Goal: Task Accomplishment & Management: Complete application form

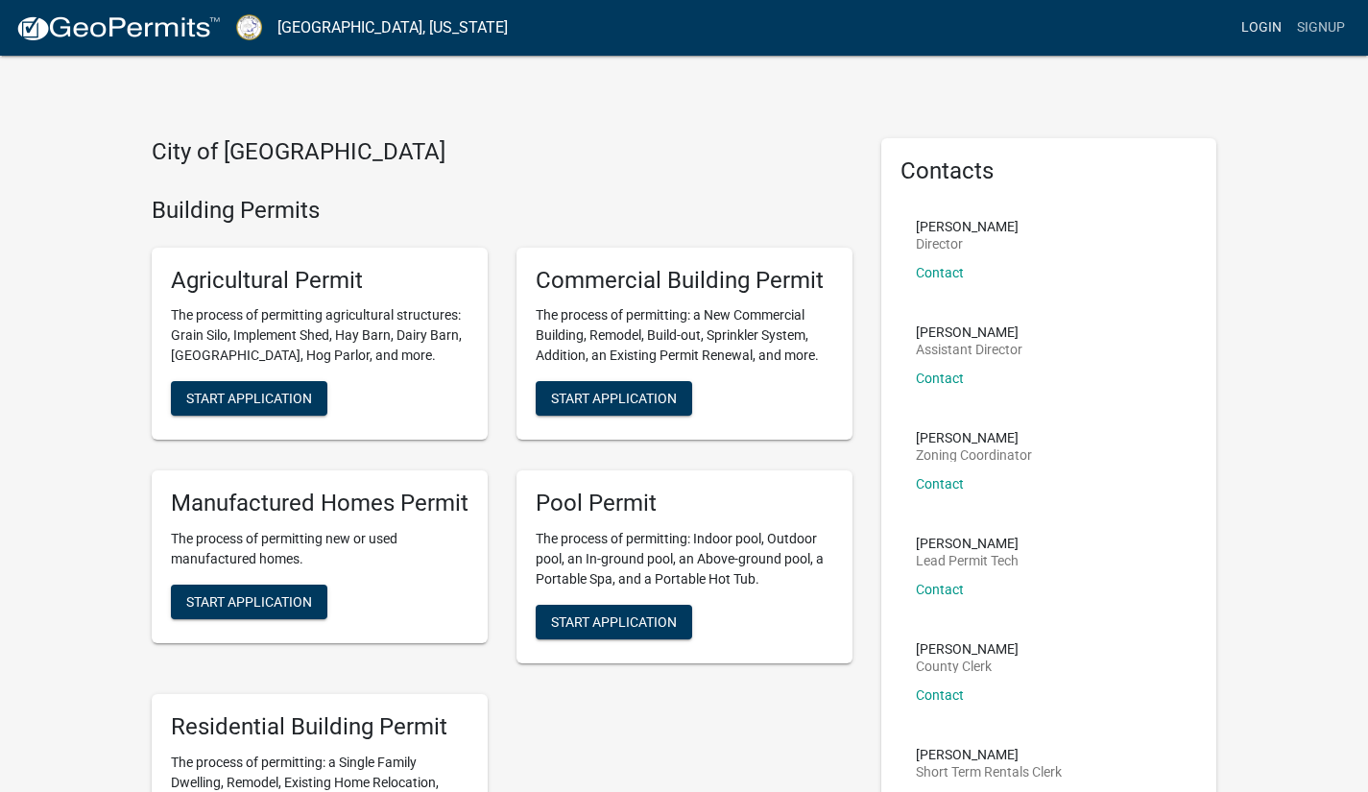
click at [1261, 32] on link "Login" at bounding box center [1262, 28] width 56 height 36
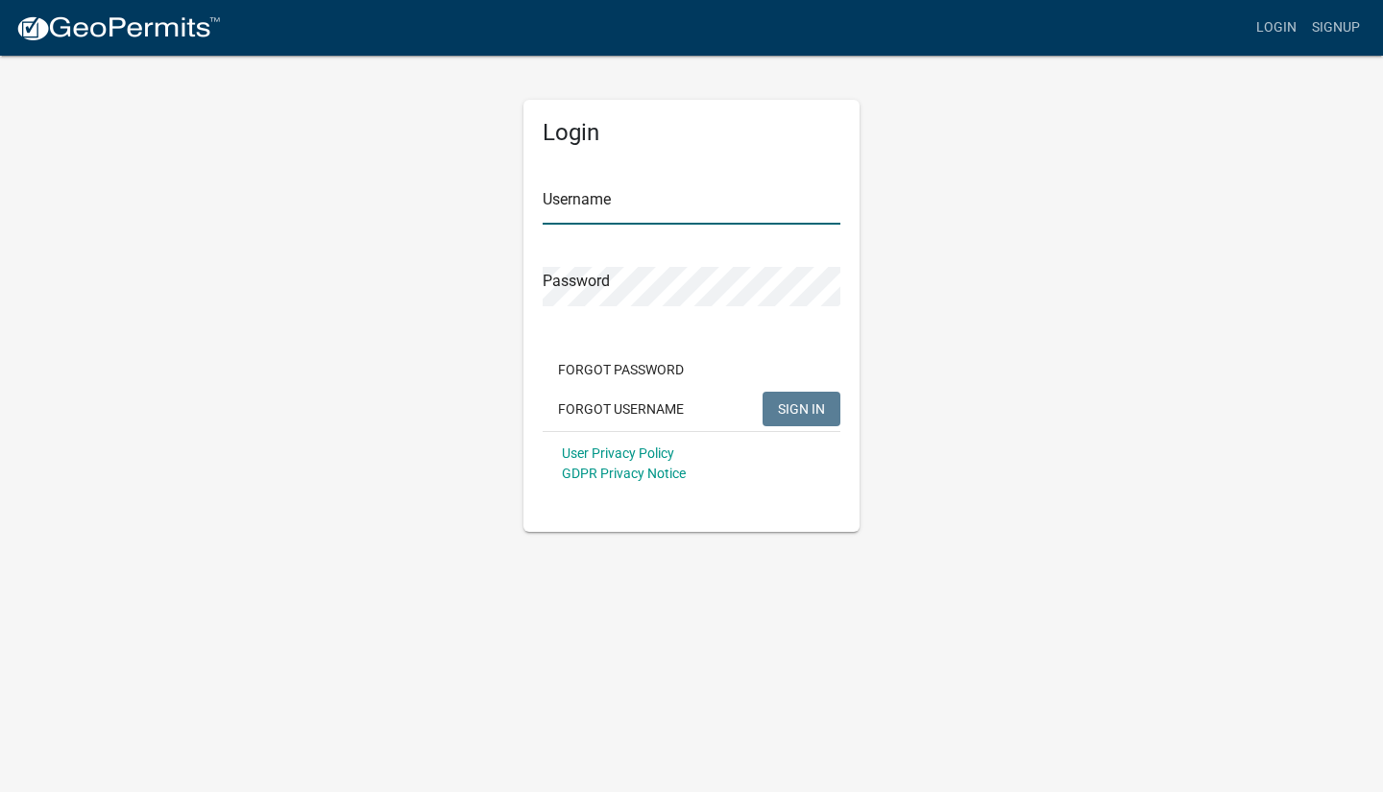
click at [614, 202] on input "Username" at bounding box center [692, 204] width 298 height 39
type input "JPRUITT"
click at [795, 397] on button "SIGN IN" at bounding box center [801, 409] width 78 height 35
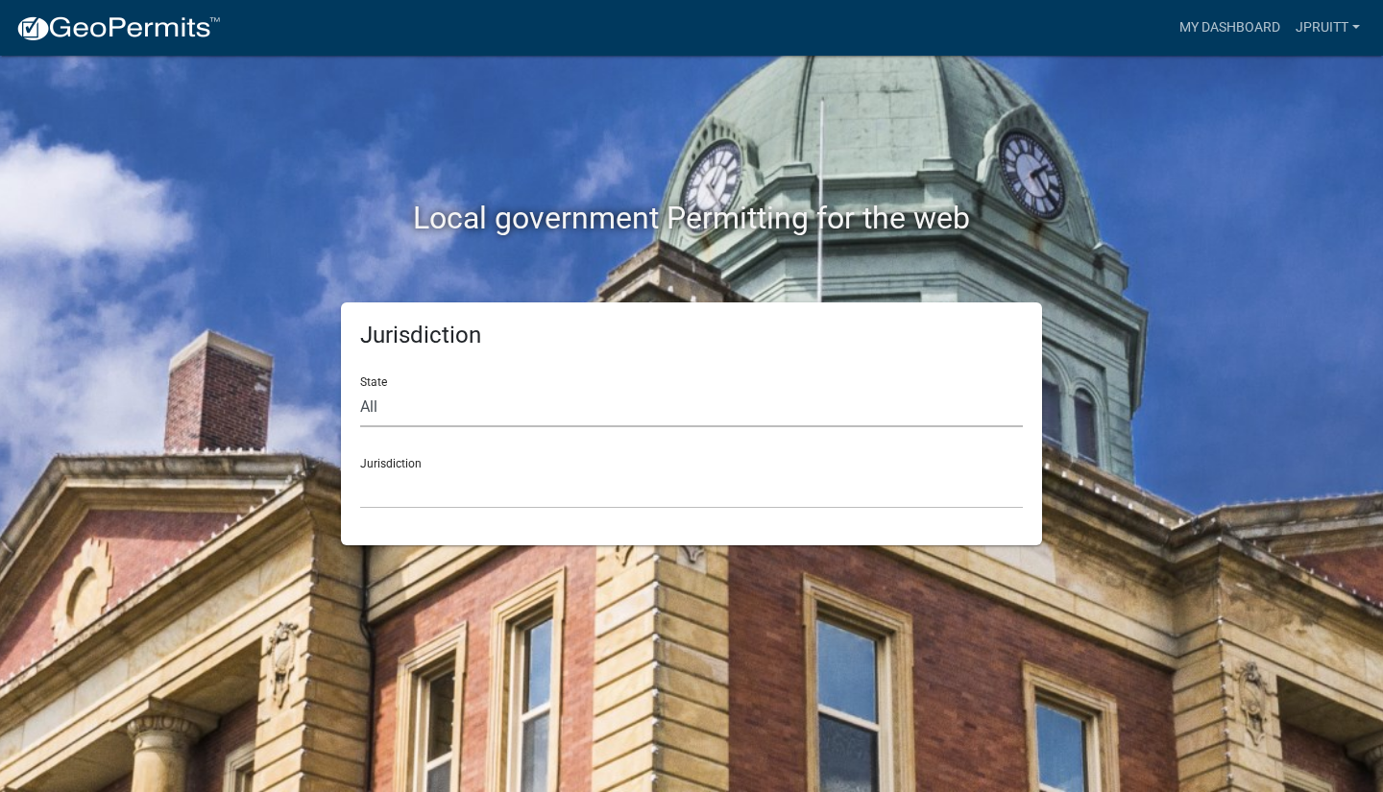
click at [424, 410] on select "All [US_STATE] [US_STATE] [US_STATE] [US_STATE] [US_STATE] [US_STATE] [US_STATE…" at bounding box center [691, 407] width 663 height 39
select select "[US_STATE]"
click at [360, 388] on select "All [US_STATE] [US_STATE] [US_STATE] [US_STATE] [US_STATE] [US_STATE] [US_STATE…" at bounding box center [691, 407] width 663 height 39
click at [415, 482] on select "[GEOGRAPHIC_DATA], [US_STATE][PERSON_NAME][GEOGRAPHIC_DATA], [US_STATE][PERSON_…" at bounding box center [691, 489] width 663 height 39
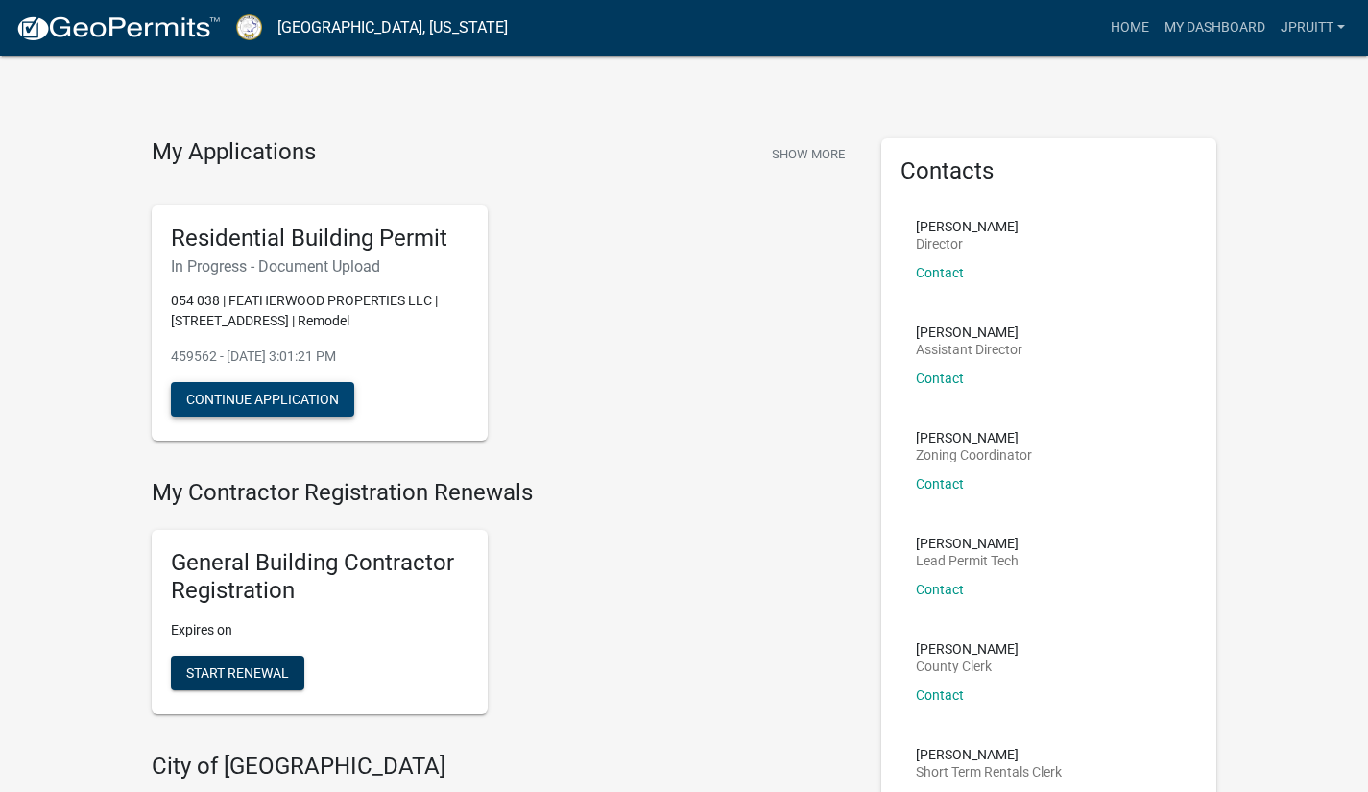
click at [326, 394] on button "Continue Application" at bounding box center [262, 399] width 183 height 35
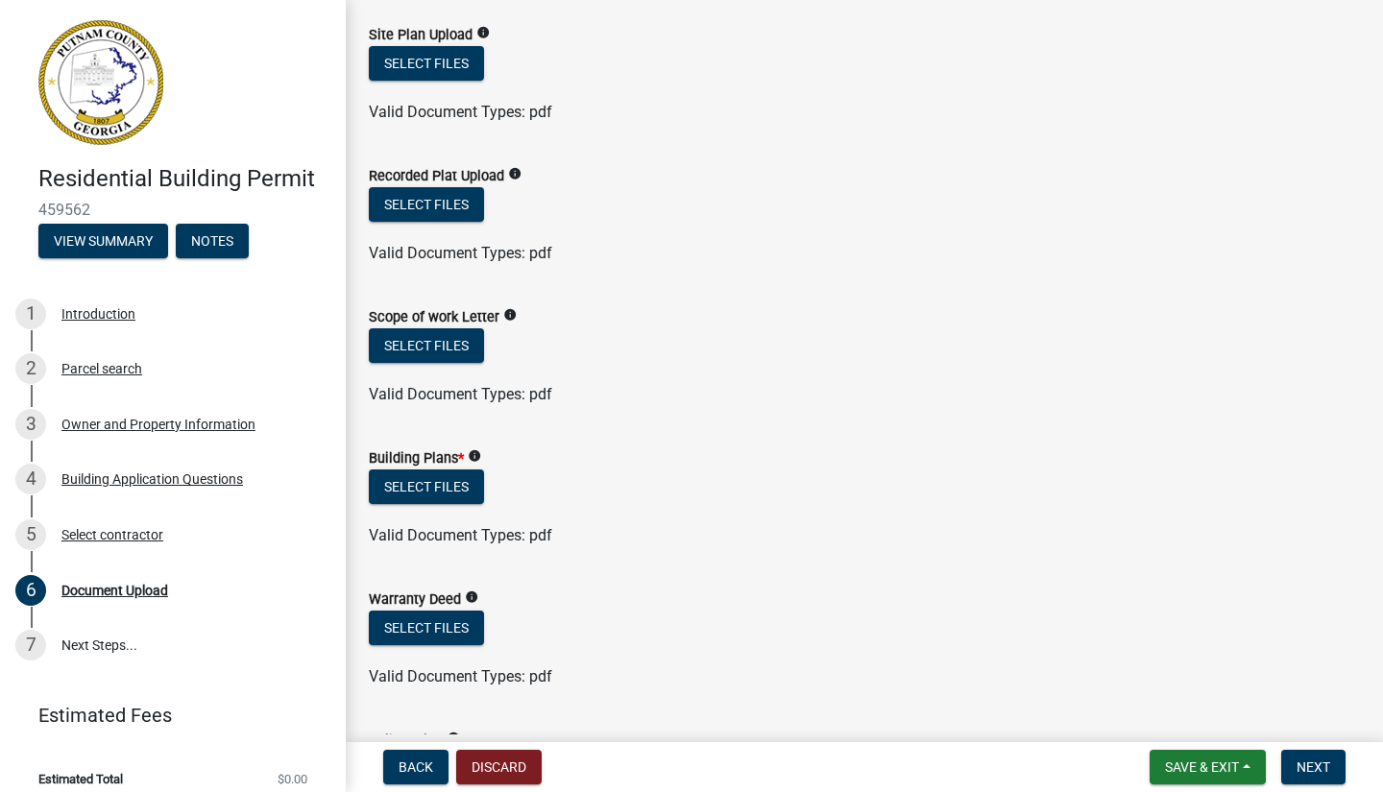
scroll to position [528, 0]
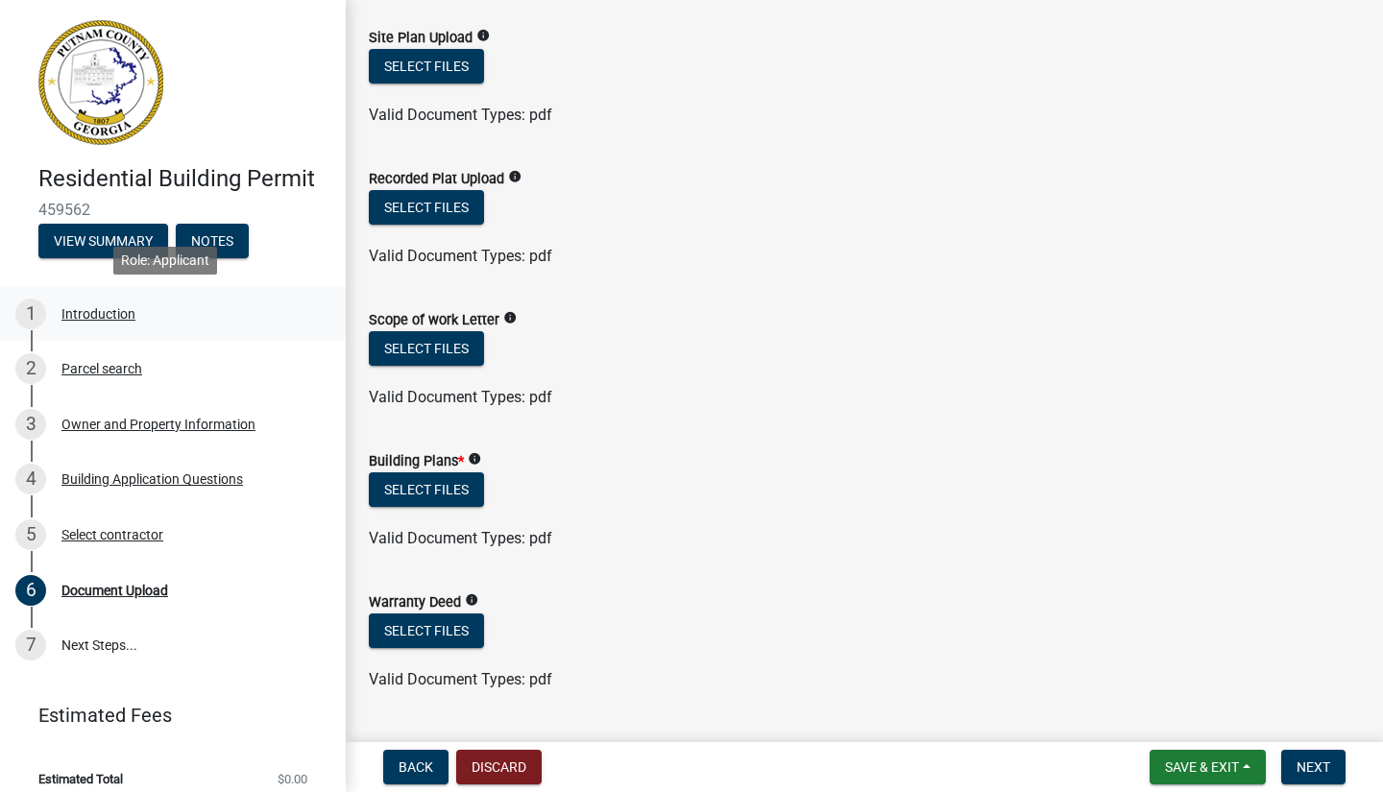
click at [109, 315] on div "Introduction" at bounding box center [98, 313] width 74 height 13
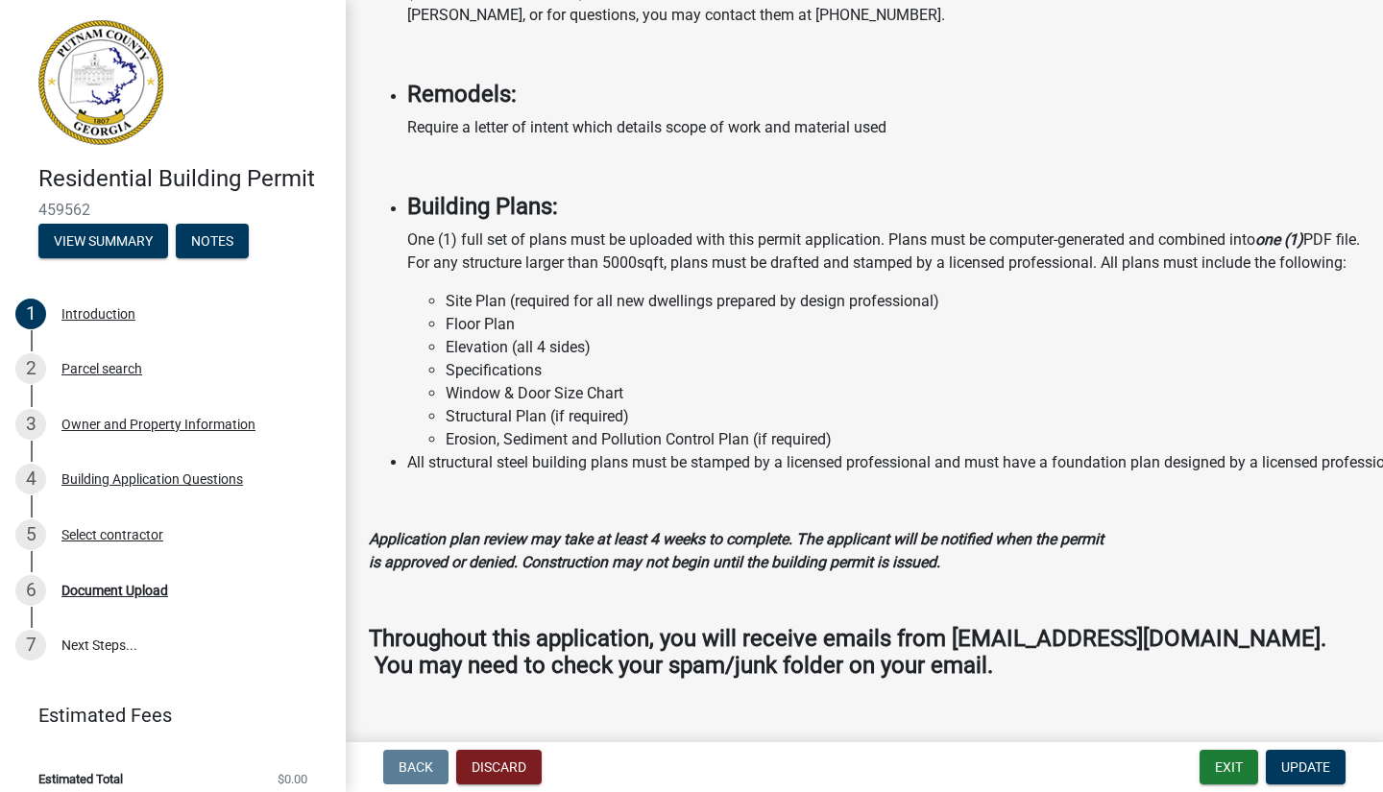
scroll to position [1602, 0]
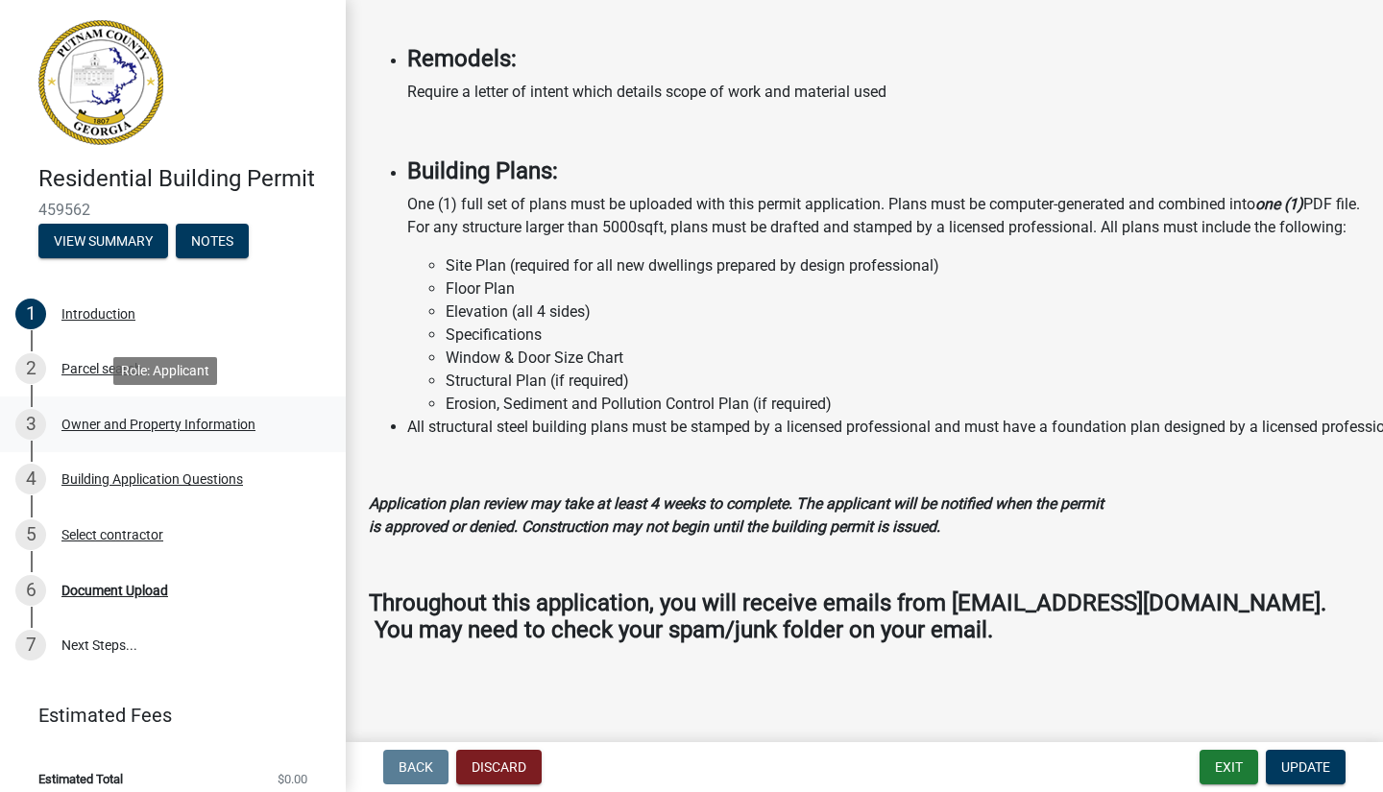
click at [158, 424] on div "Owner and Property Information" at bounding box center [158, 424] width 194 height 13
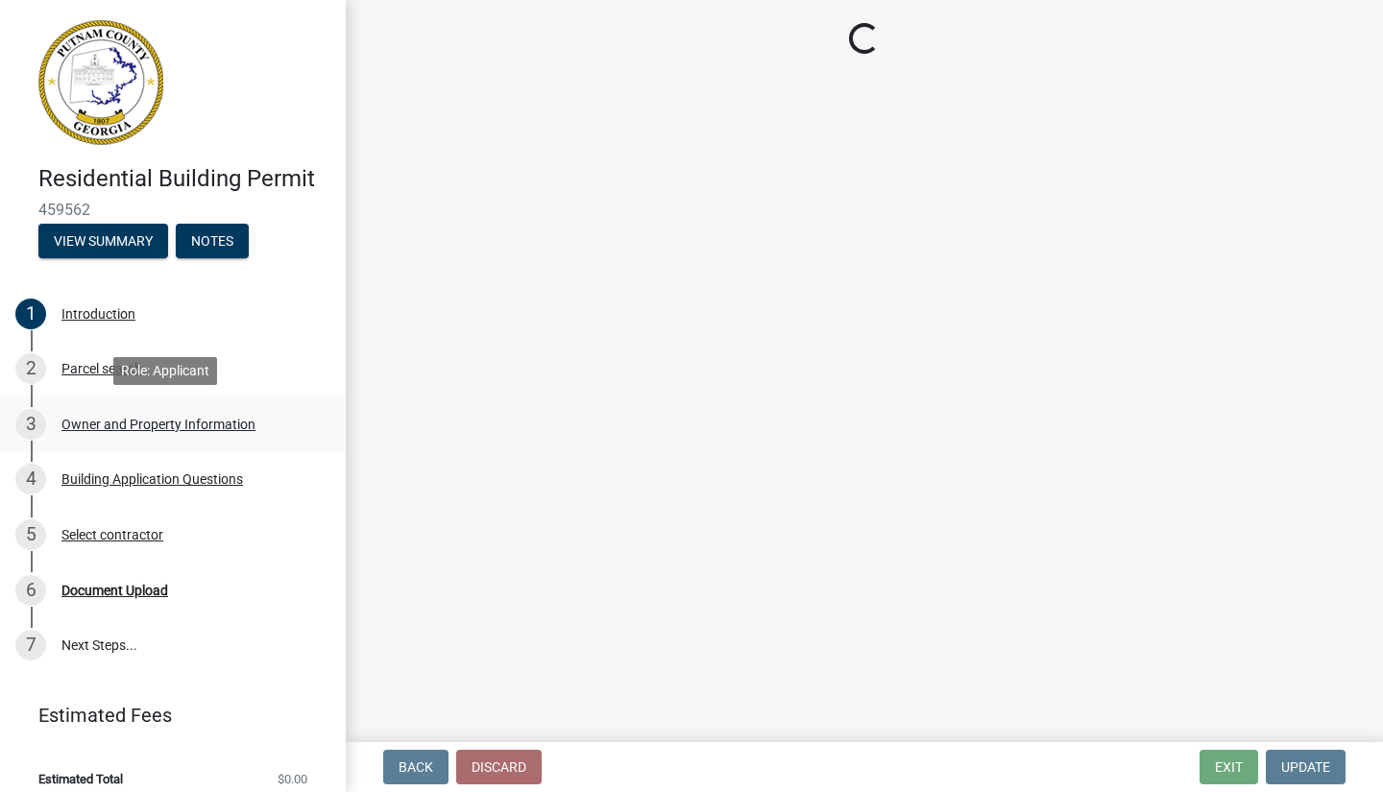
select select "ef7a1fc2-7a7a-426d-b1f0-c9b9b6ca7ff4"
select select "83394b22-4a11-496c-8e5c-75ade2e72faf"
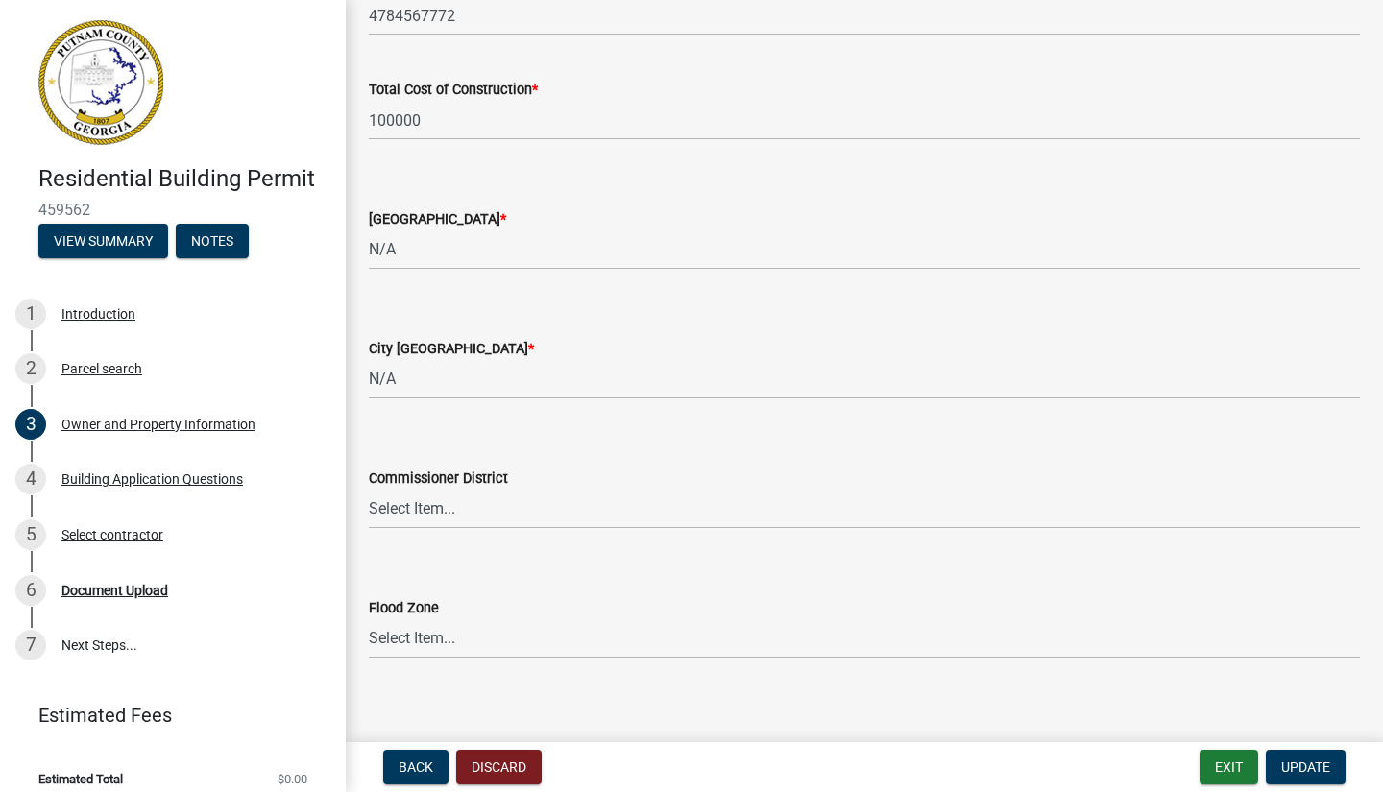
scroll to position [3227, 0]
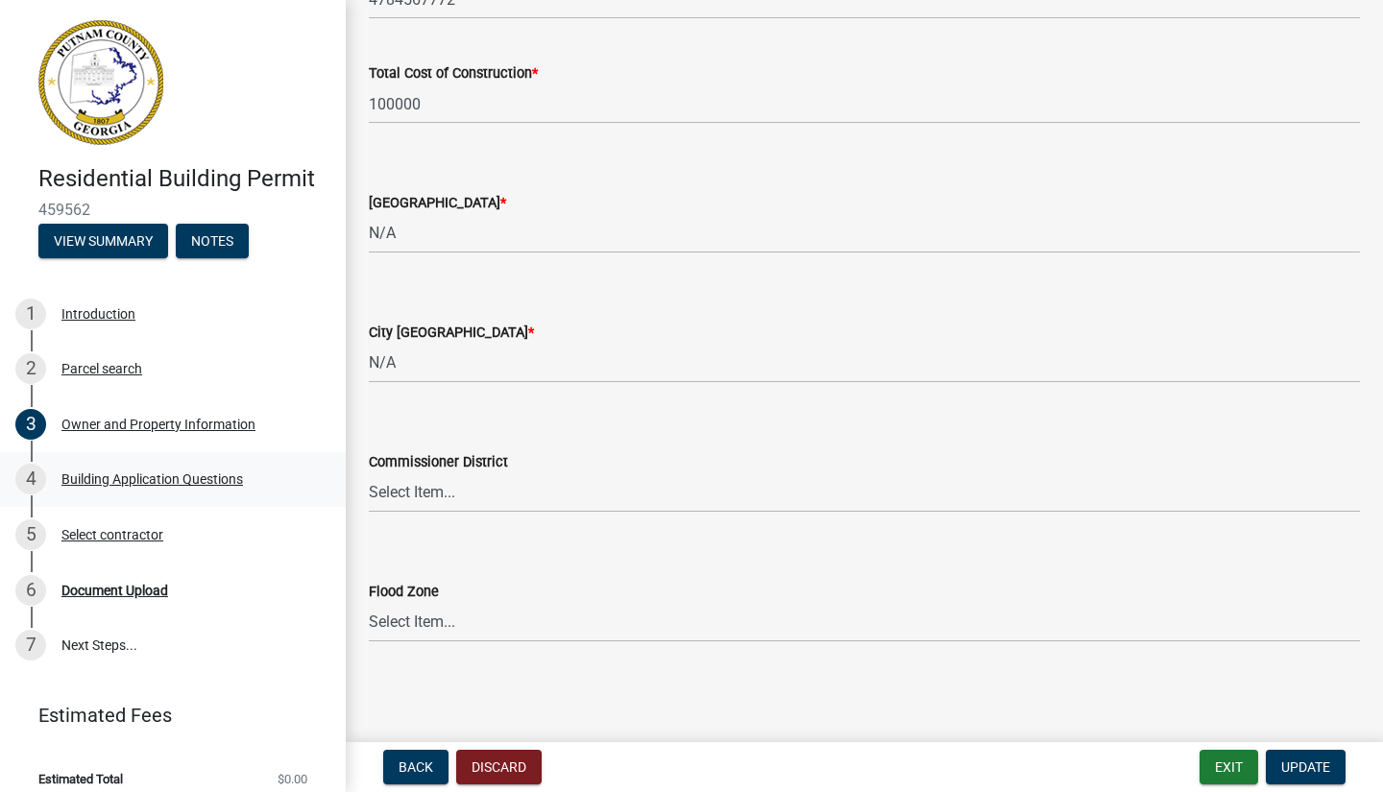
click at [161, 481] on div "Building Application Questions" at bounding box center [151, 478] width 181 height 13
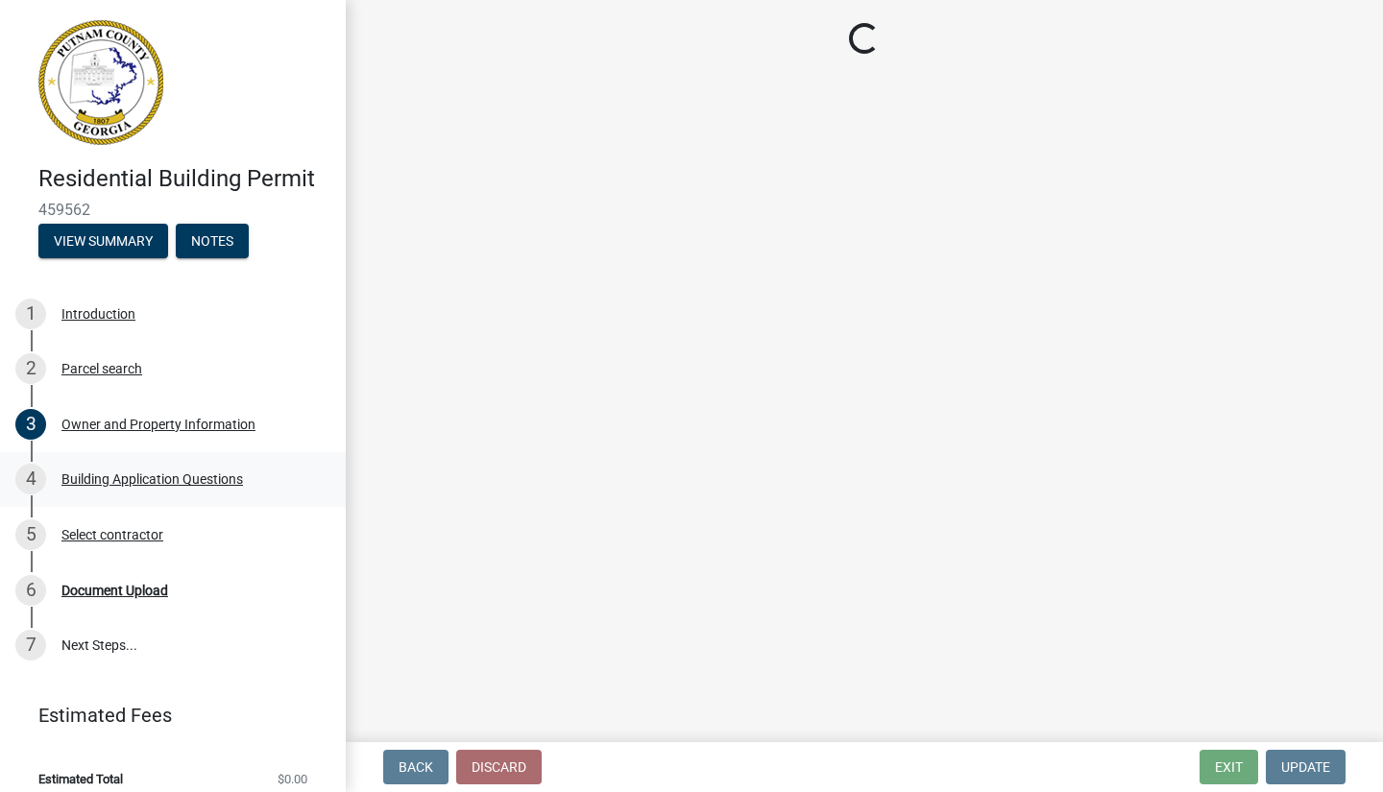
scroll to position [0, 0]
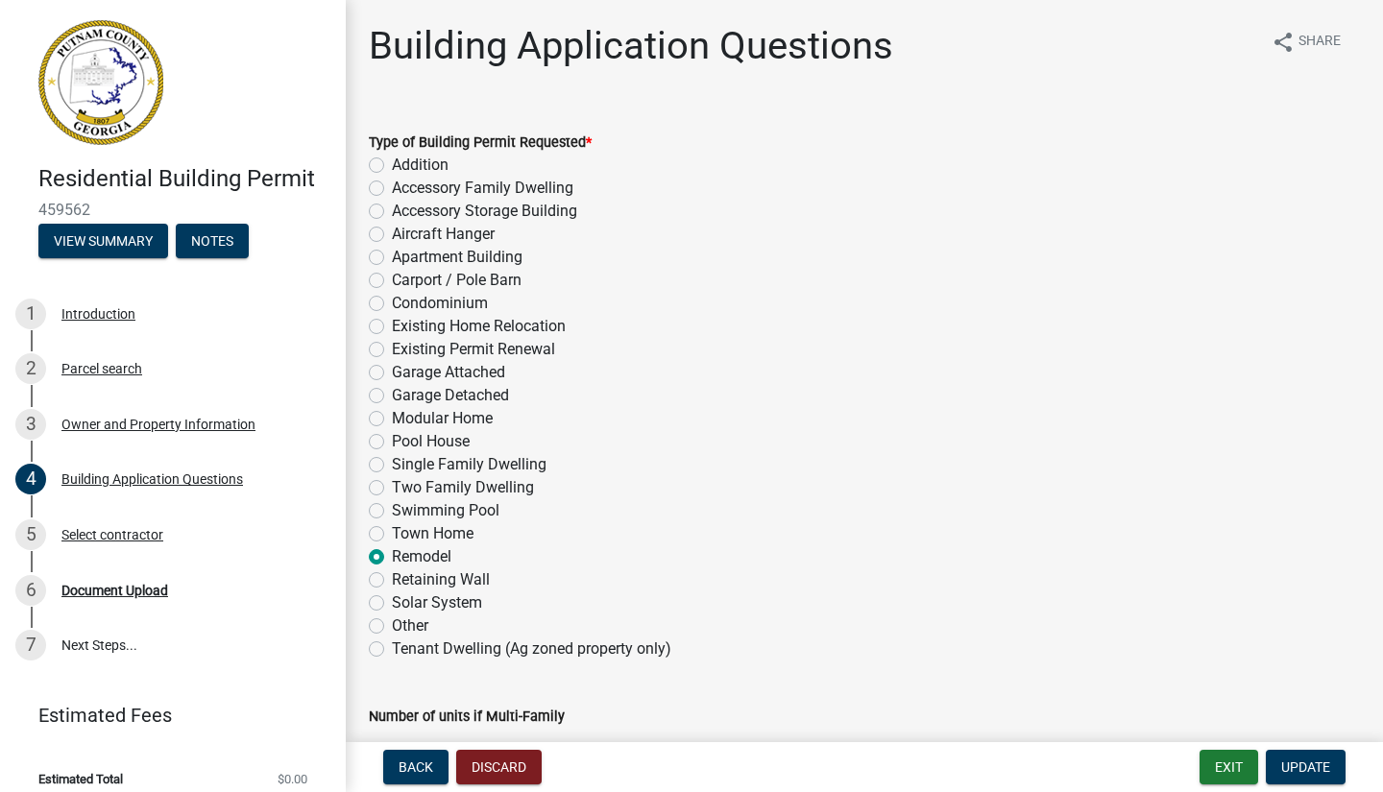
click at [392, 281] on label "Carport / Pole Barn" at bounding box center [457, 280] width 130 height 23
click at [392, 281] on input "Carport / Pole Barn" at bounding box center [398, 275] width 12 height 12
radio input "true"
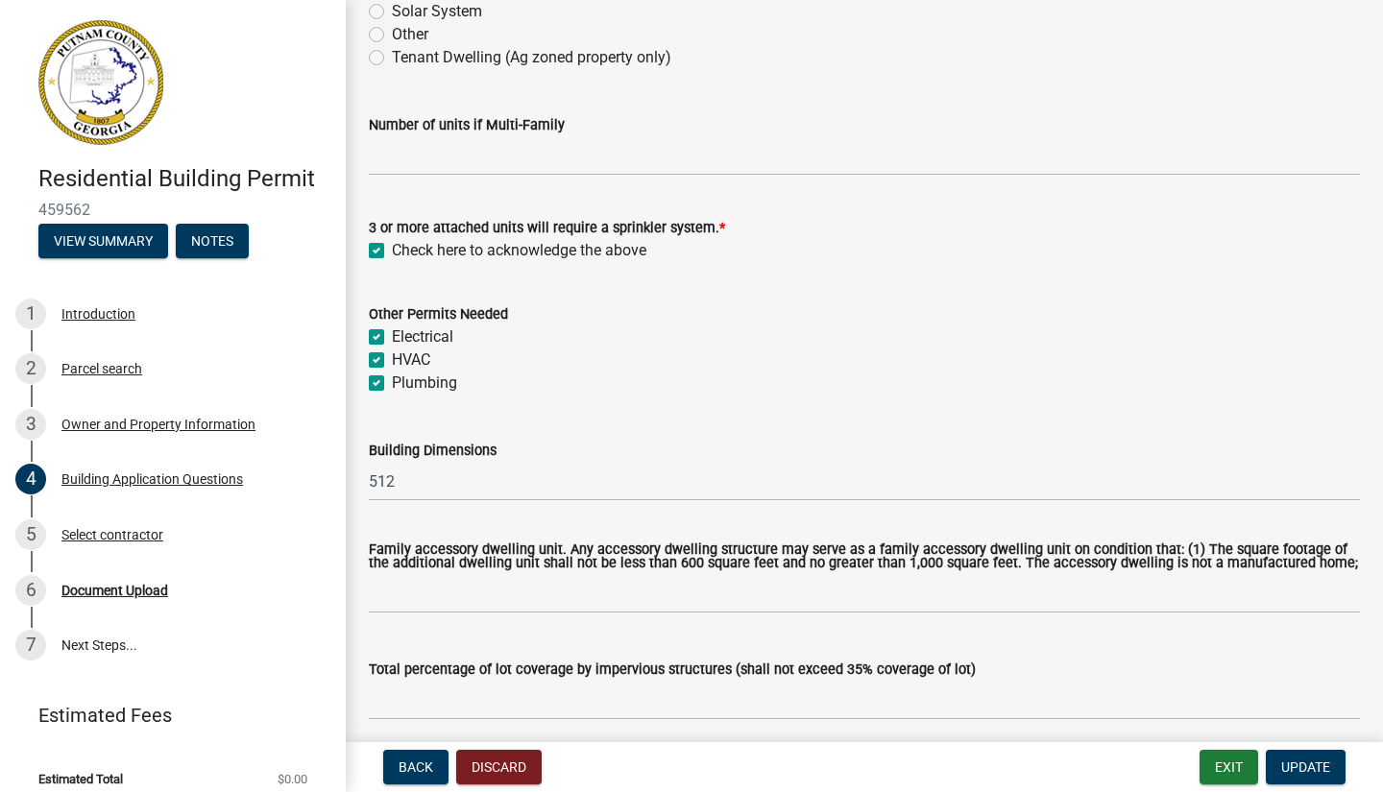
scroll to position [597, 0]
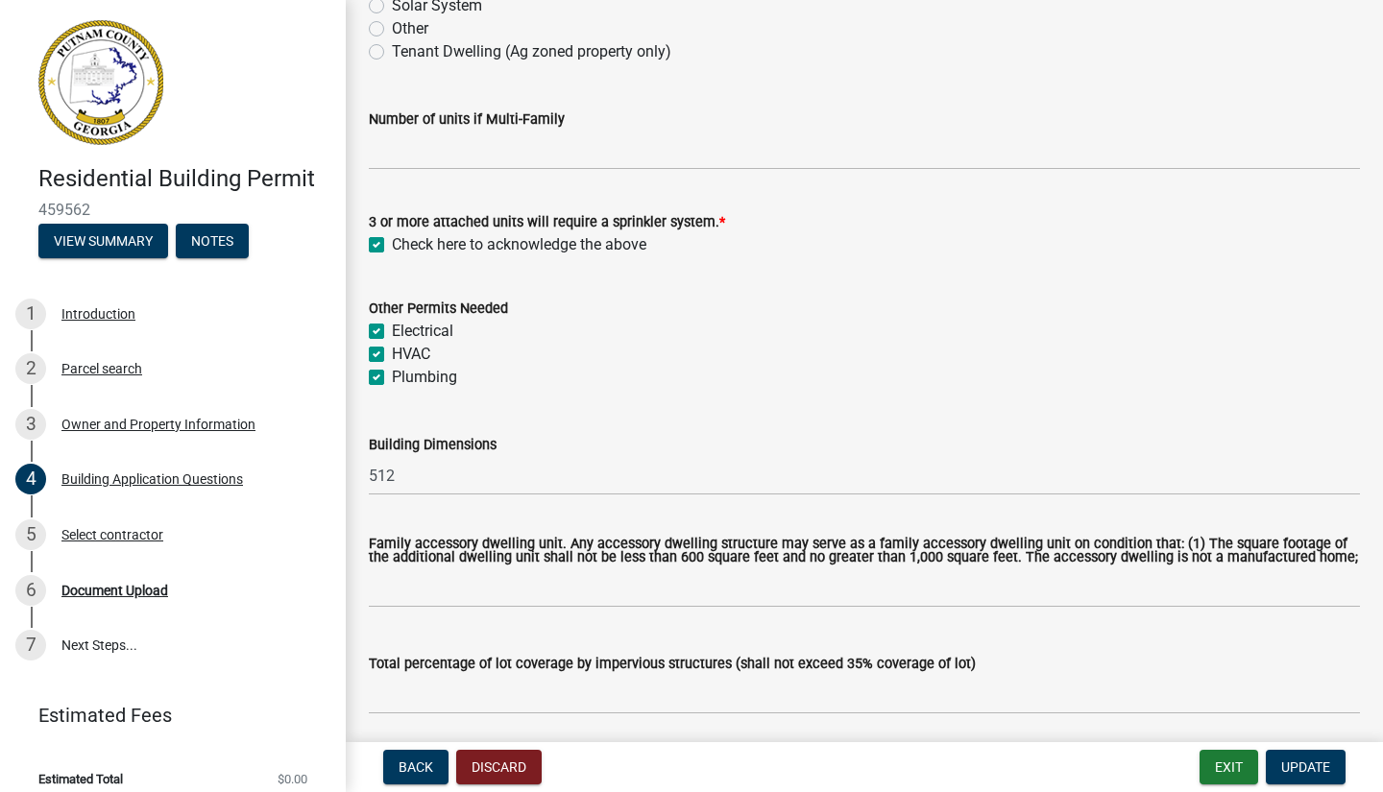
click at [392, 330] on label "Electrical" at bounding box center [422, 331] width 61 height 23
click at [392, 330] on input "Electrical" at bounding box center [398, 326] width 12 height 12
checkbox input "false"
checkbox input "true"
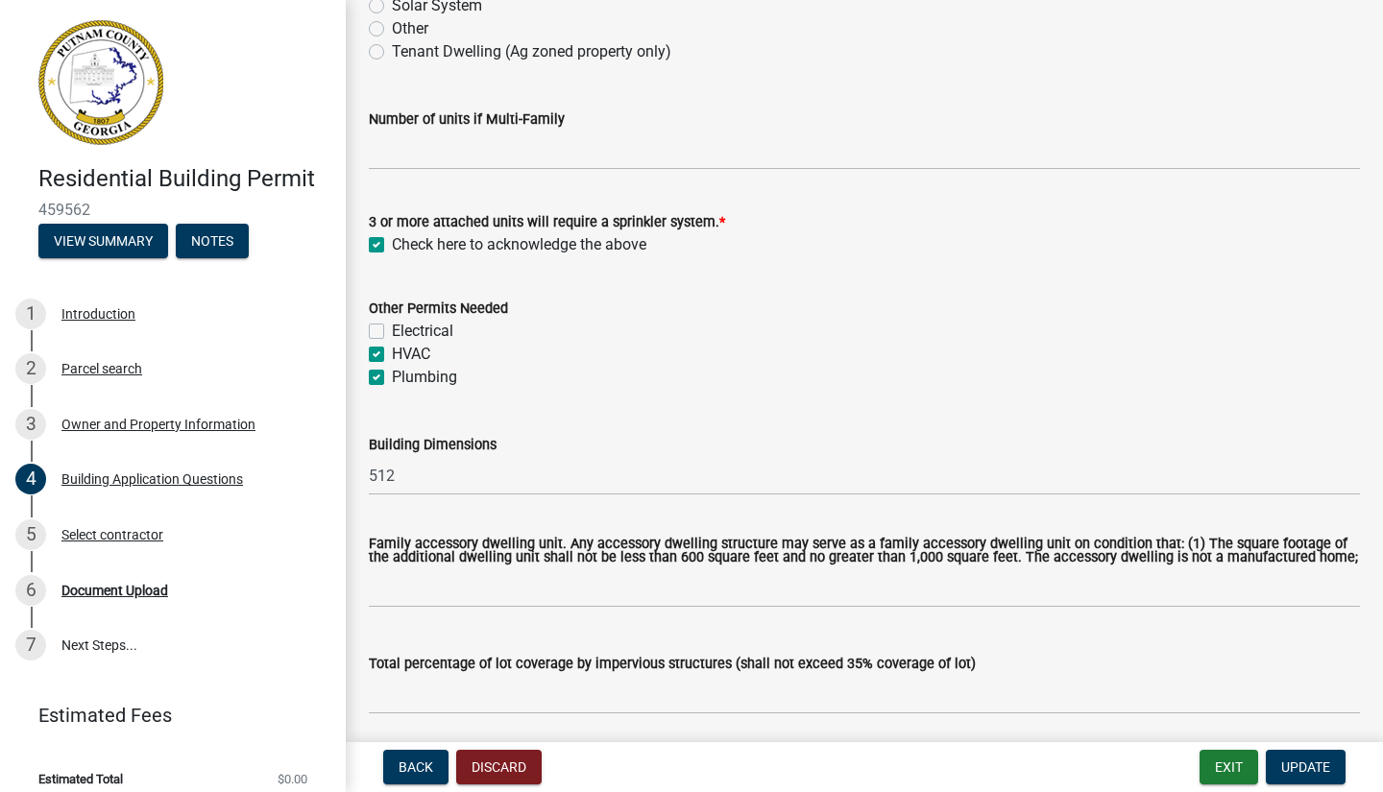
click at [392, 336] on label "Electrical" at bounding box center [422, 331] width 61 height 23
click at [392, 332] on input "Electrical" at bounding box center [398, 326] width 12 height 12
checkbox input "true"
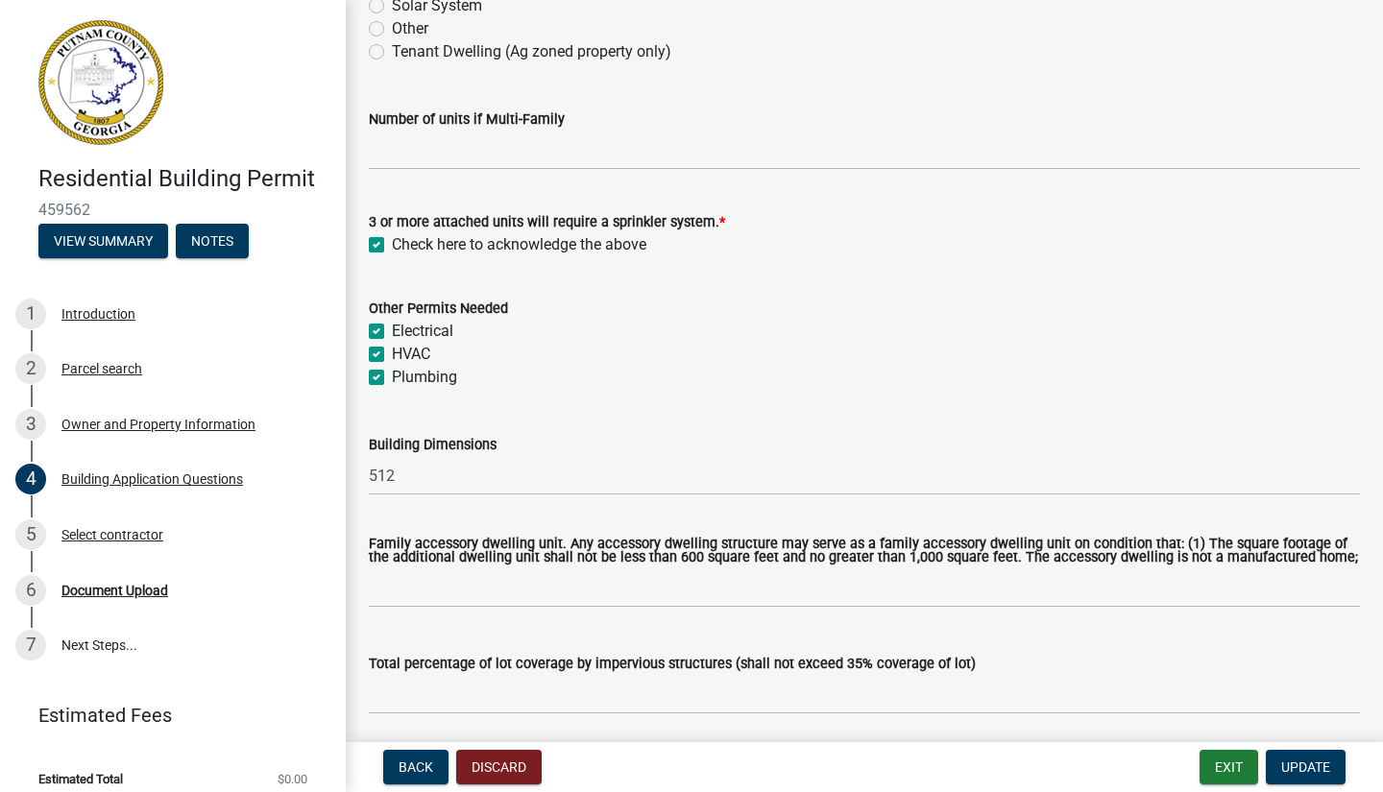
click at [392, 351] on label "HVAC" at bounding box center [411, 354] width 38 height 23
click at [392, 351] on input "HVAC" at bounding box center [398, 349] width 12 height 12
checkbox input "false"
checkbox input "true"
checkbox input "false"
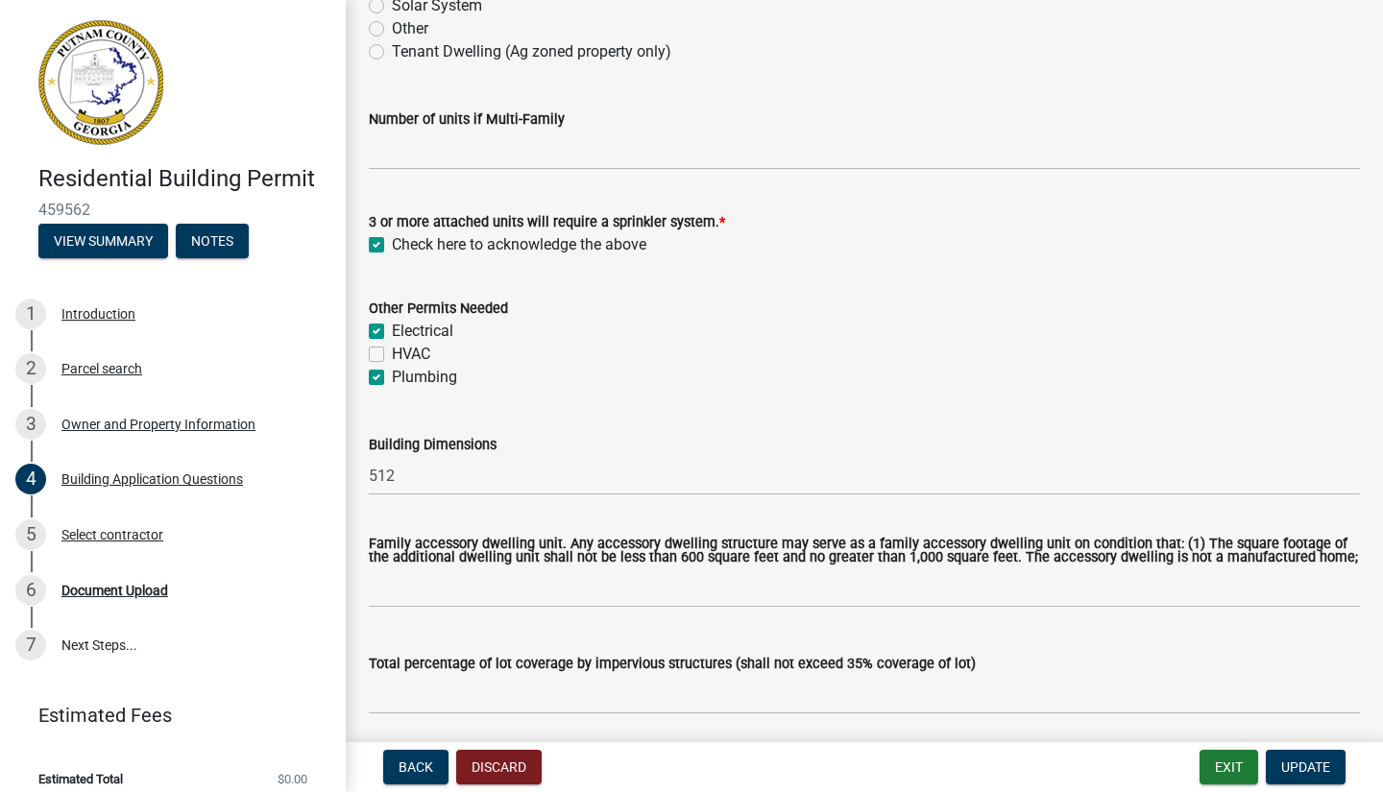
click at [392, 375] on label "Plumbing" at bounding box center [424, 377] width 65 height 23
click at [392, 375] on input "Plumbing" at bounding box center [398, 372] width 12 height 12
checkbox input "false"
checkbox input "true"
checkbox input "false"
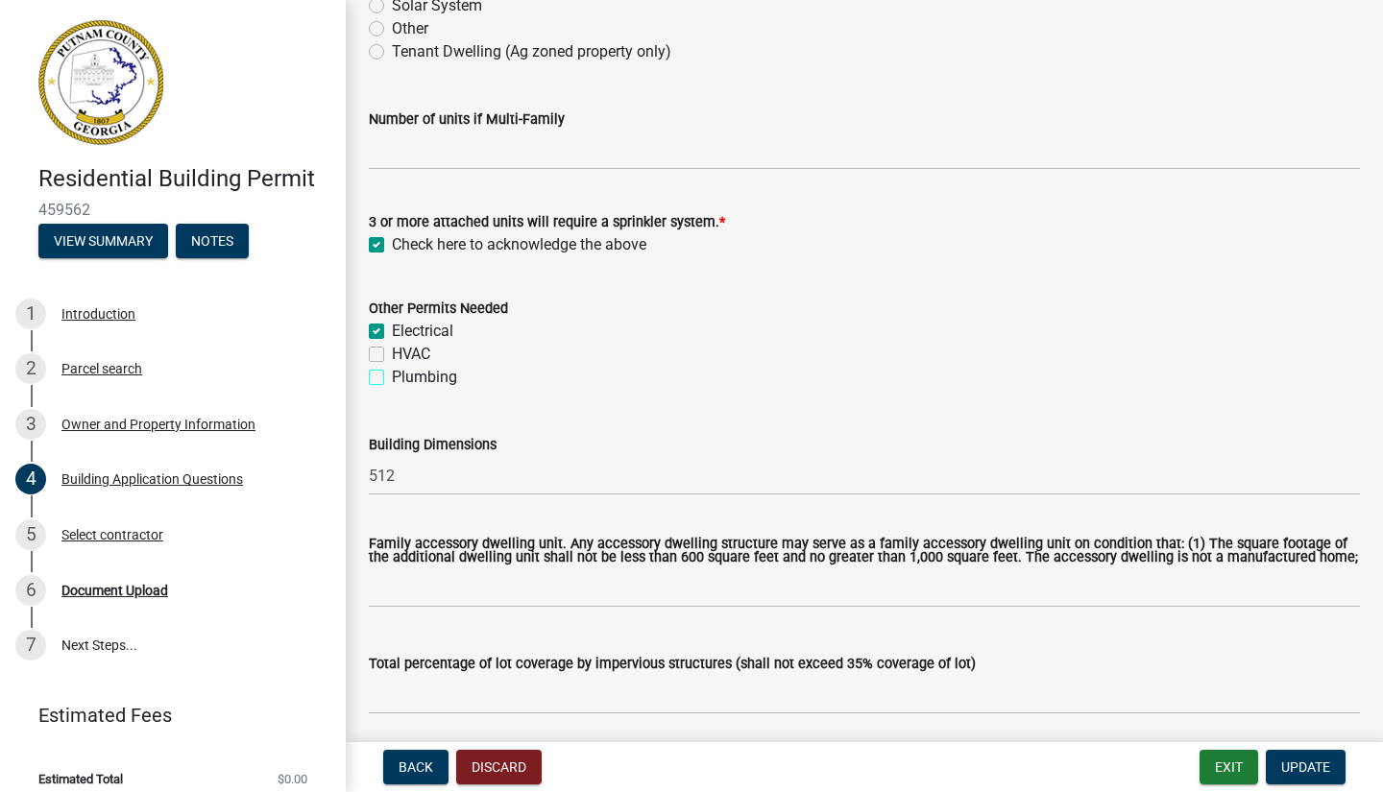
checkbox input "false"
click at [392, 334] on label "Electrical" at bounding box center [422, 331] width 61 height 23
click at [392, 332] on input "Electrical" at bounding box center [398, 326] width 12 height 12
checkbox input "false"
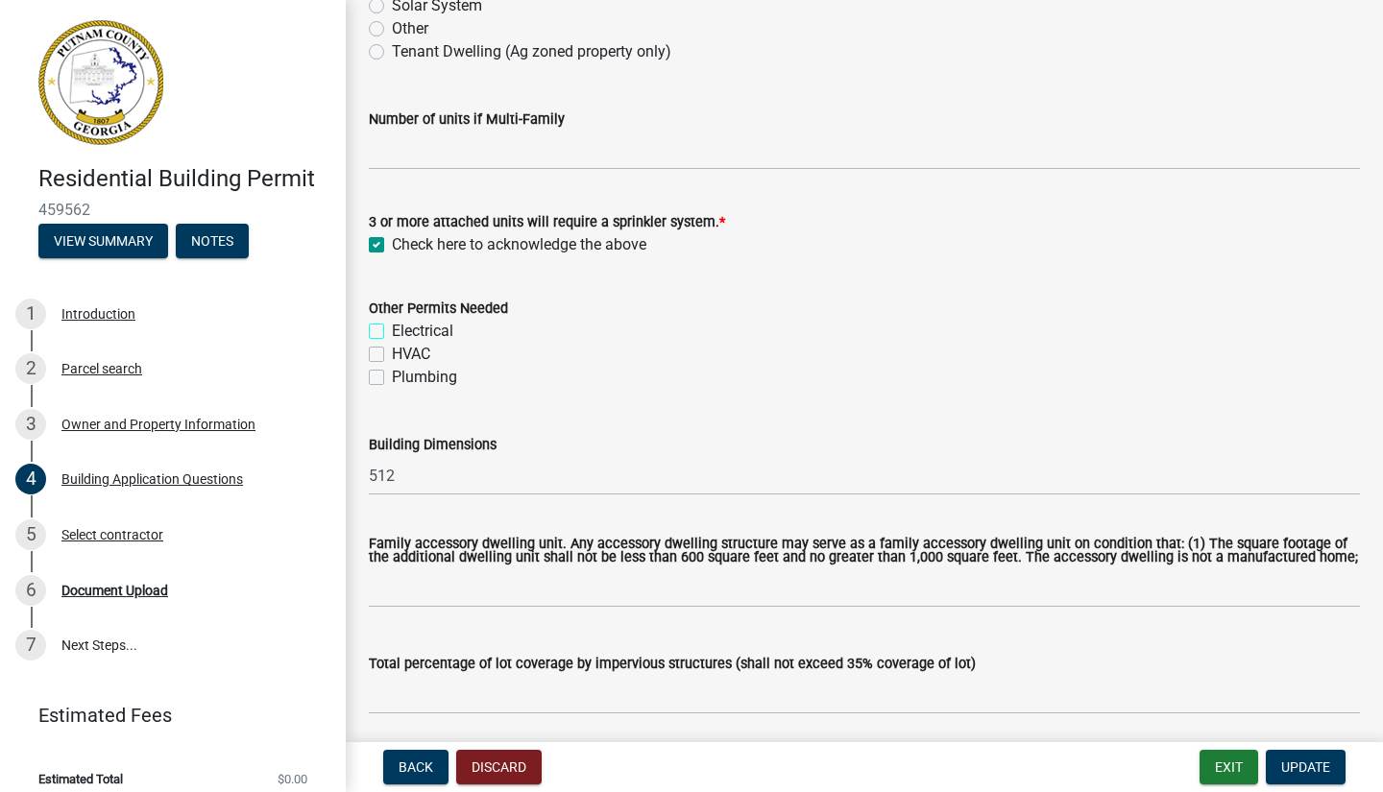
checkbox input "false"
click at [460, 484] on input "512" at bounding box center [864, 475] width 991 height 39
type input "5"
type input "960"
click at [611, 423] on div "Building Dimensions 960" at bounding box center [864, 450] width 991 height 89
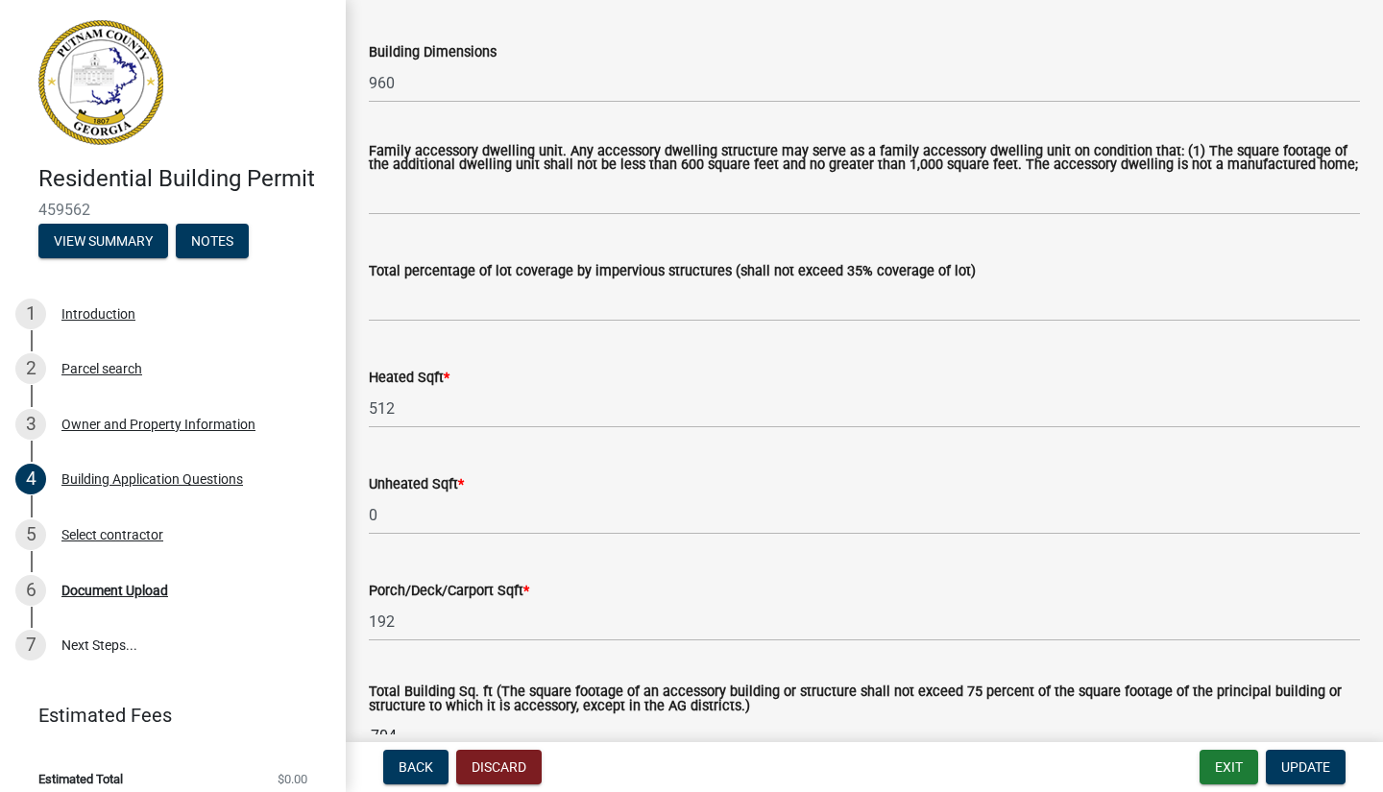
scroll to position [1020, 0]
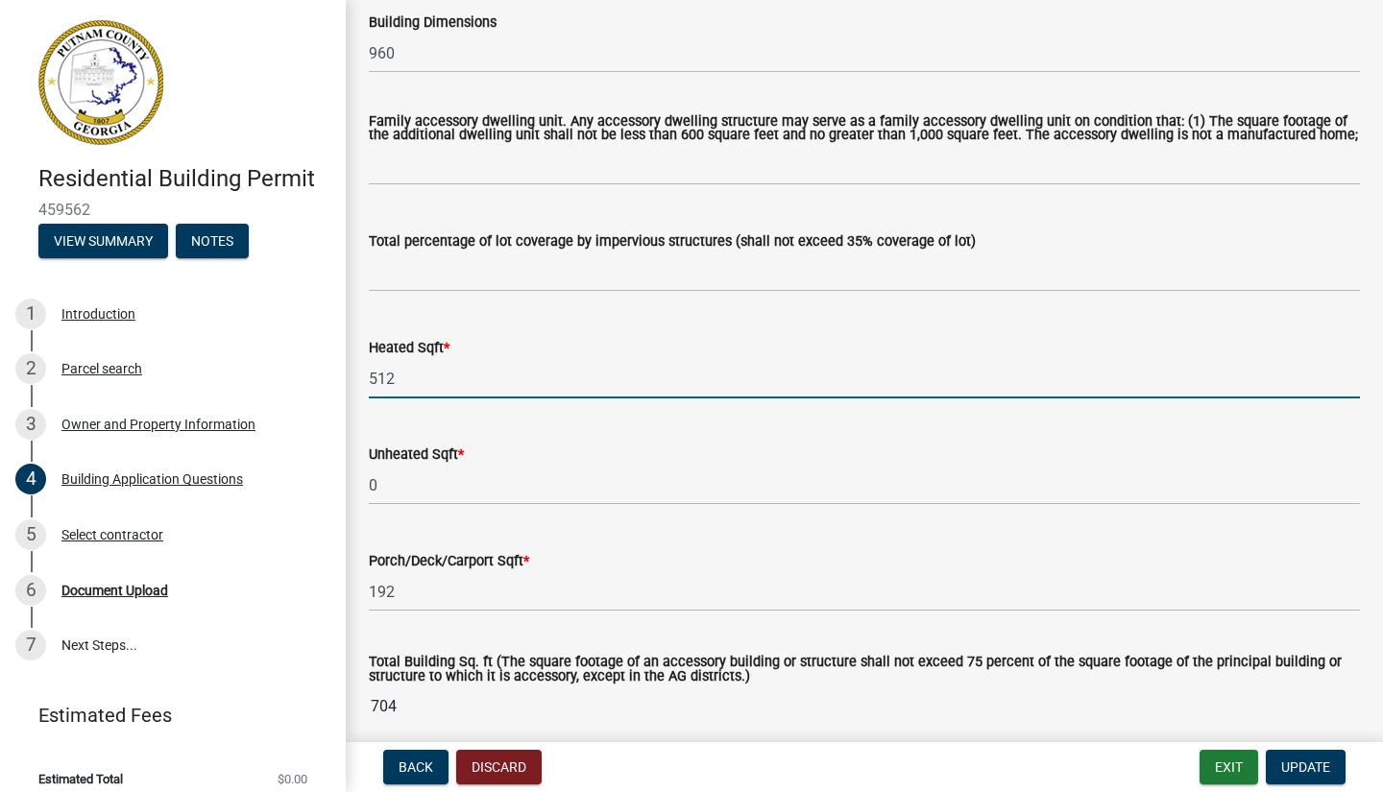
click at [429, 377] on input "512" at bounding box center [864, 378] width 991 height 39
type input "5"
type input "0"
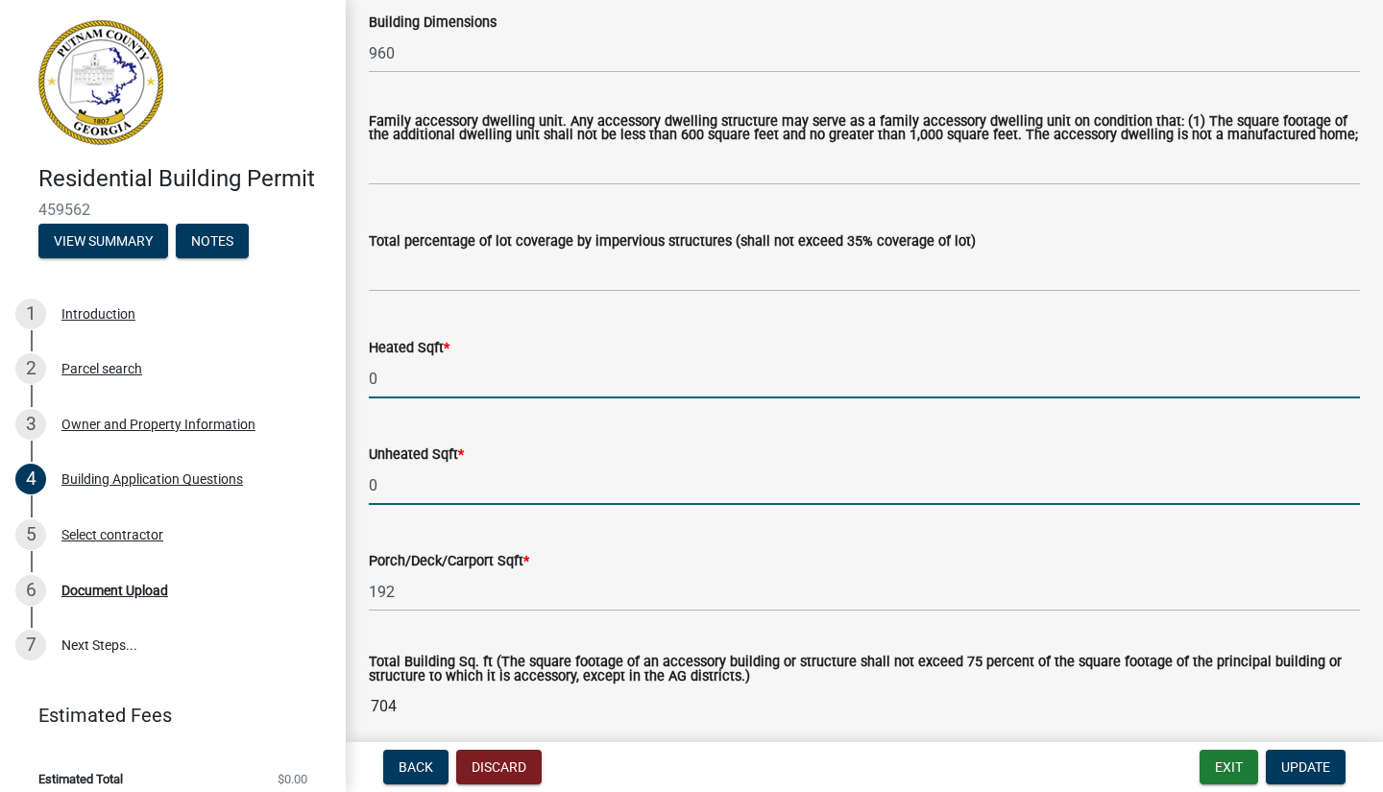
click at [423, 483] on input "0" at bounding box center [864, 485] width 991 height 39
type input "960"
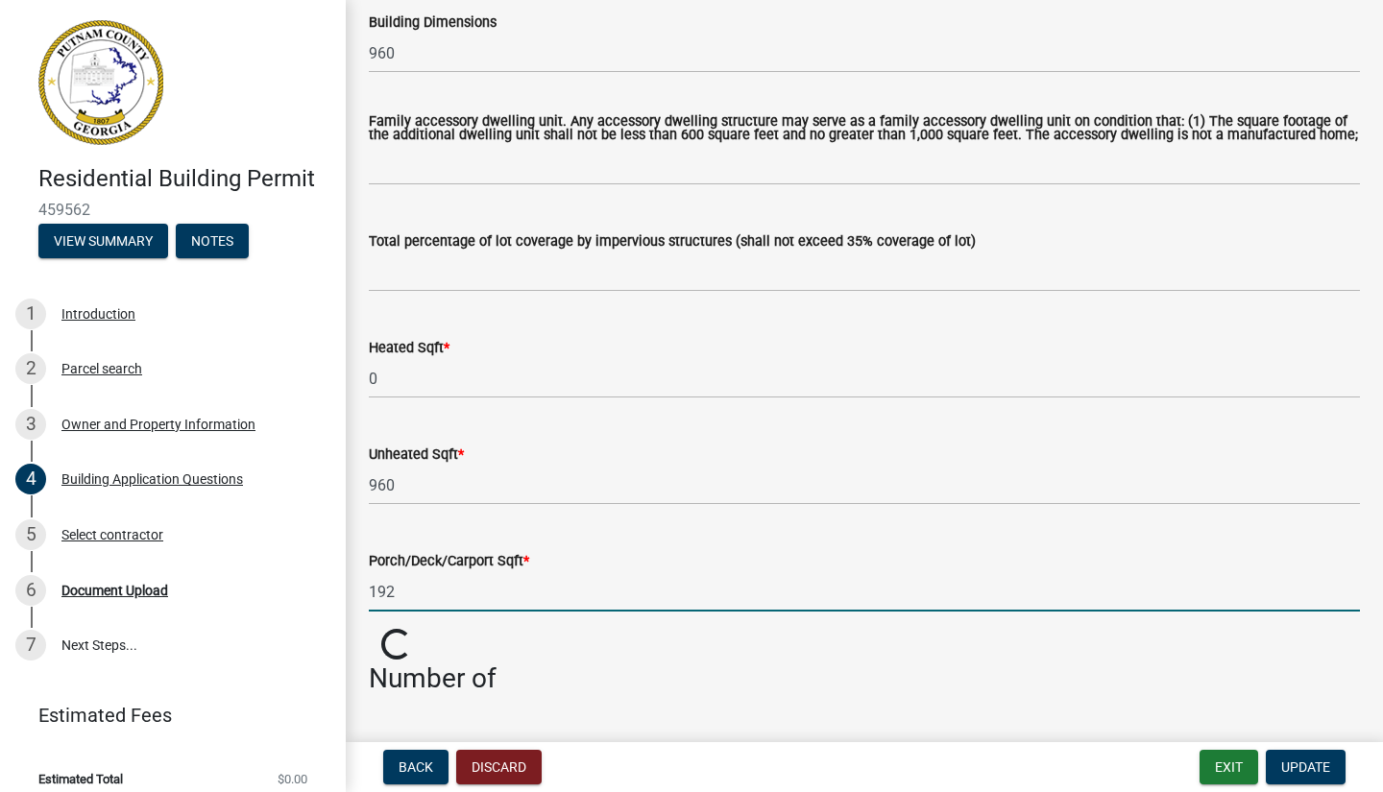
click at [501, 597] on input "192" at bounding box center [864, 591] width 991 height 39
type input "1"
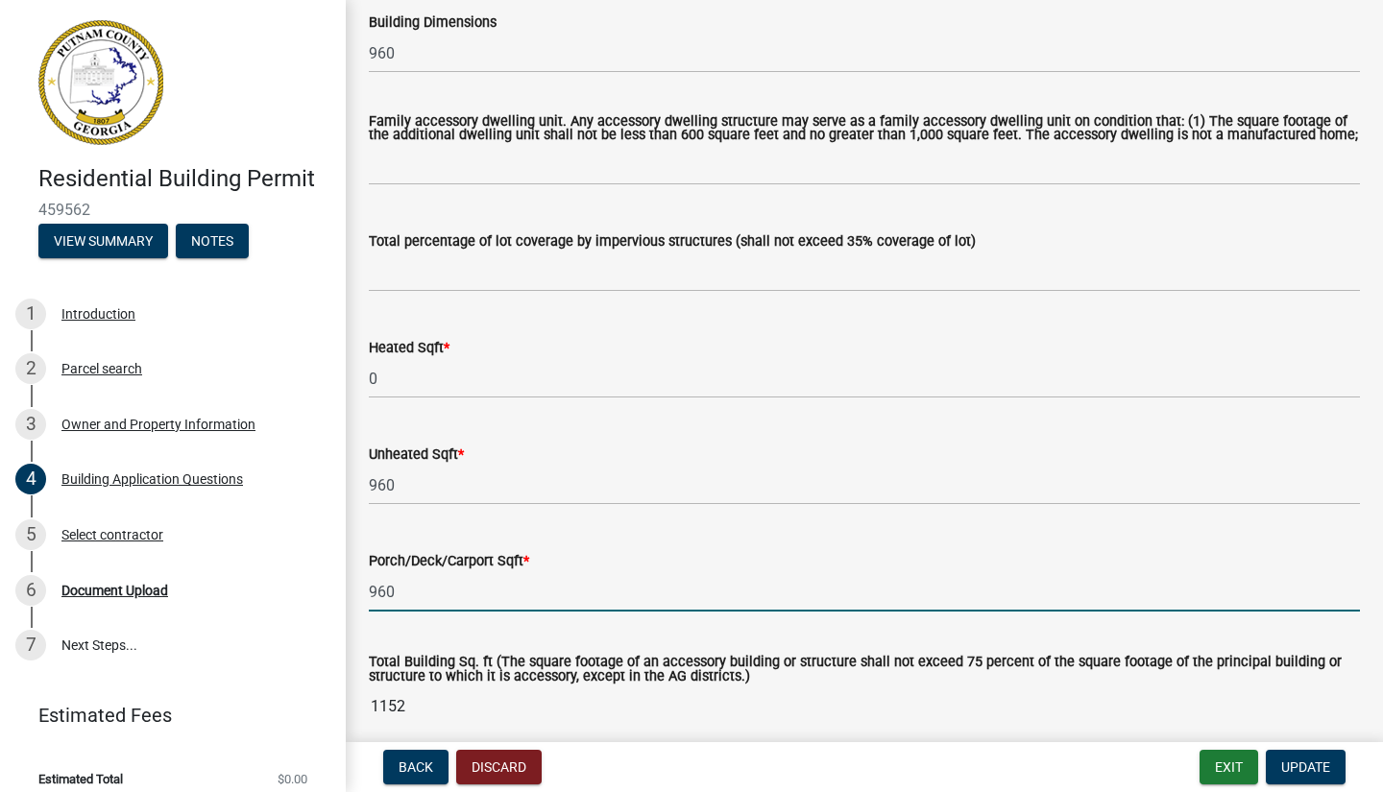
type input "960"
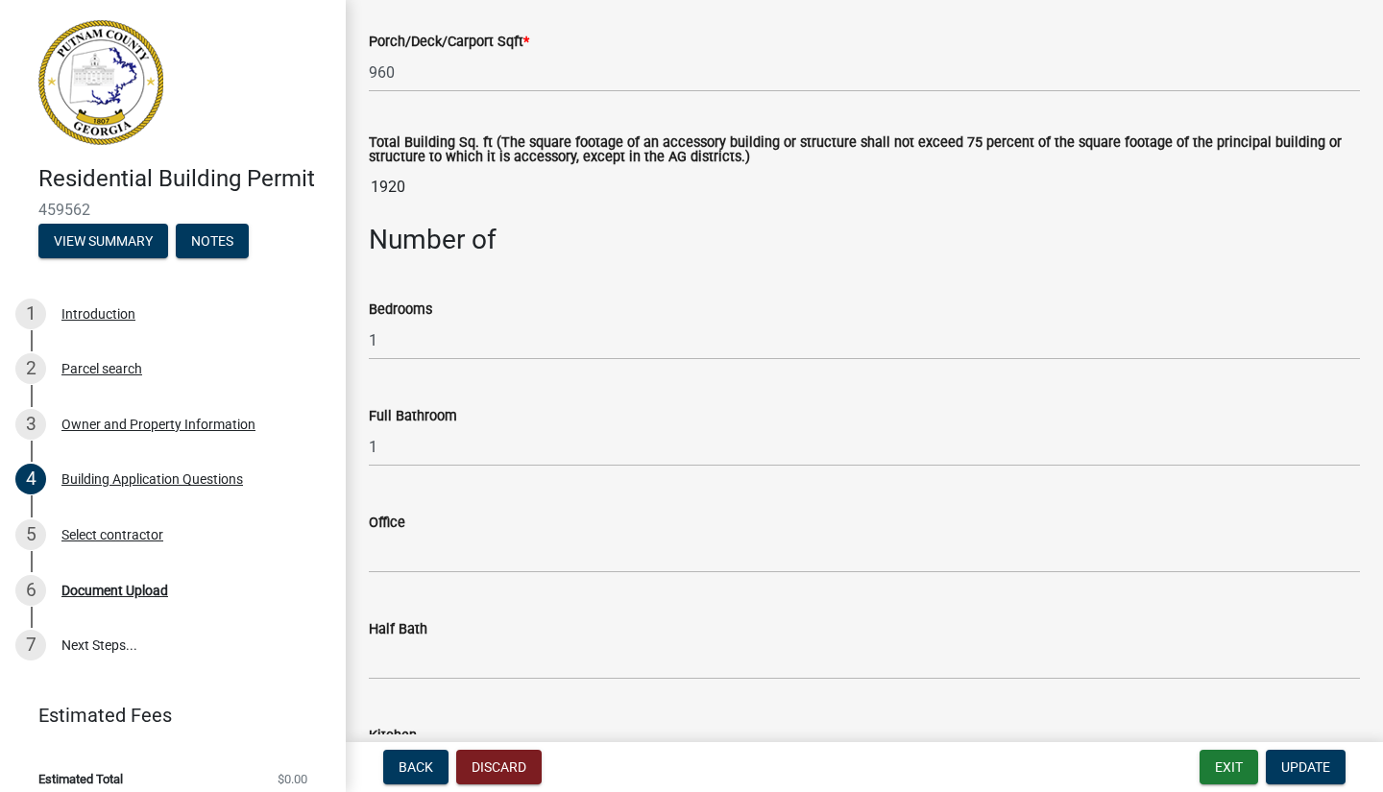
scroll to position [1558, 0]
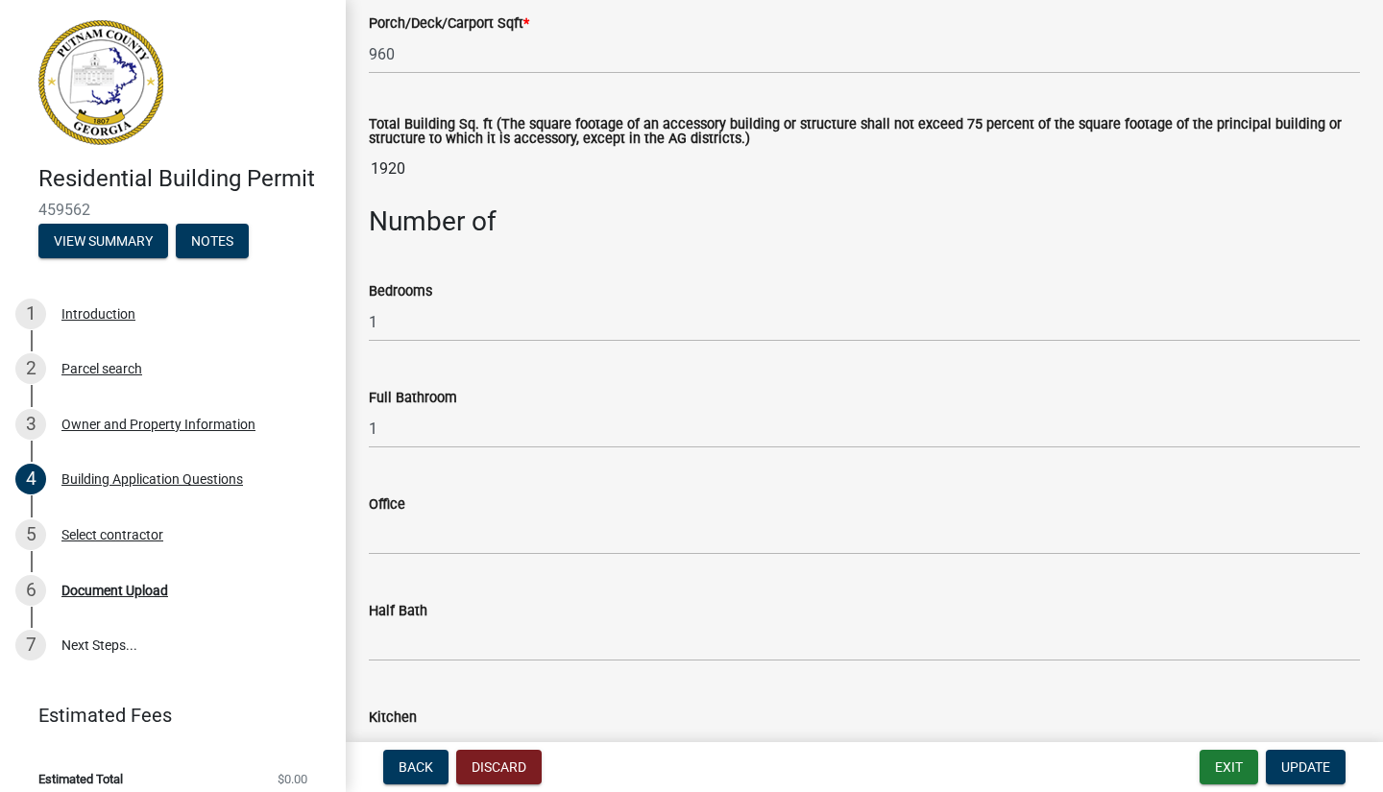
click at [421, 175] on input "1920" at bounding box center [864, 169] width 991 height 38
click at [423, 178] on input "1920" at bounding box center [864, 169] width 991 height 38
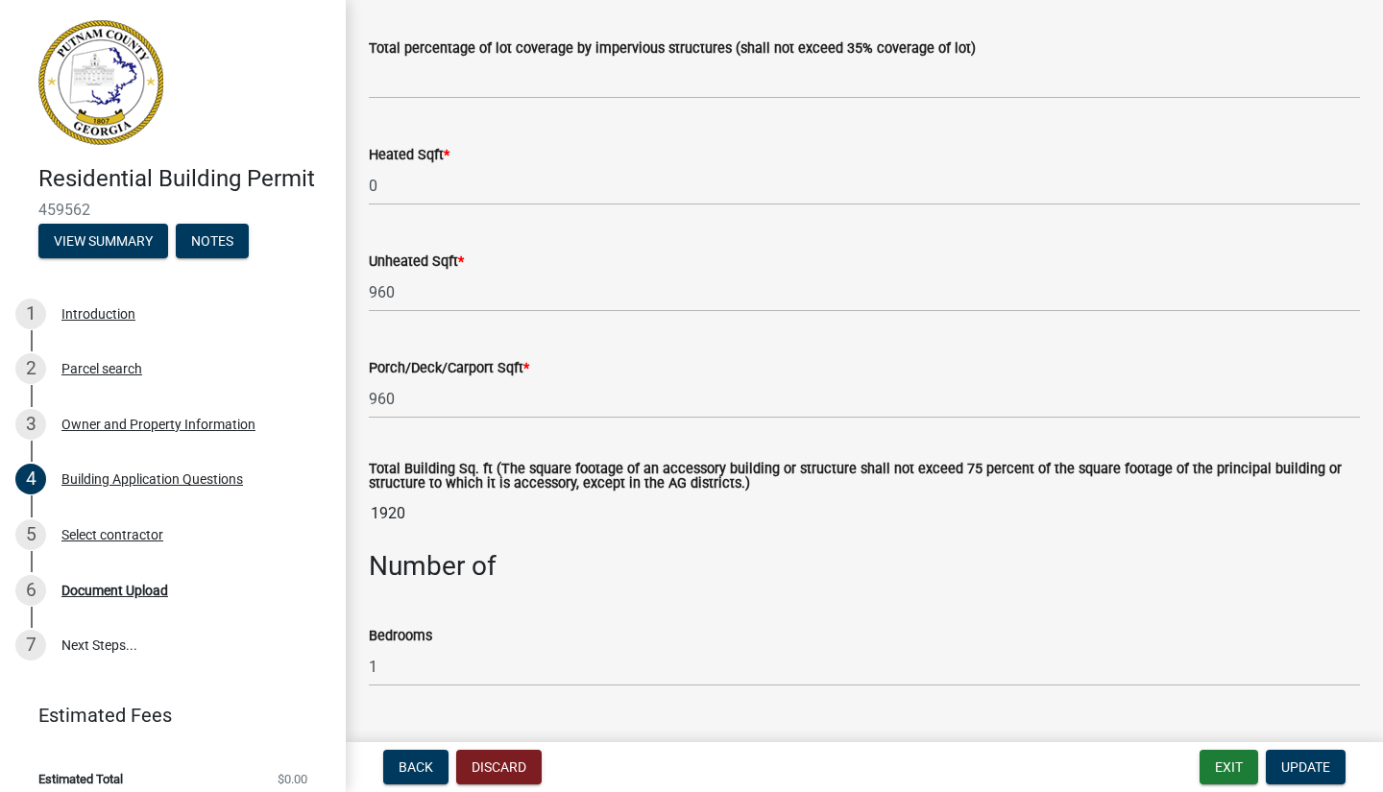
scroll to position [1189, 0]
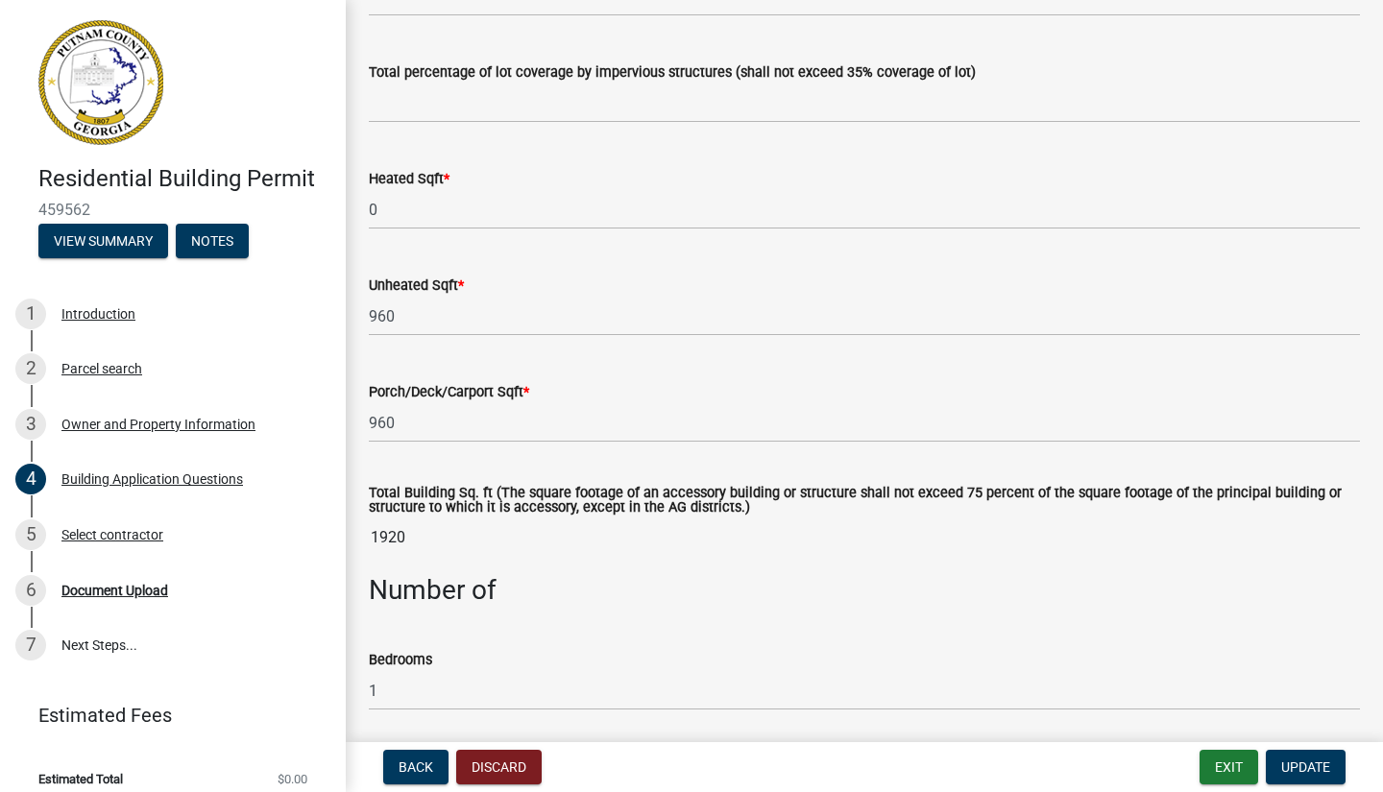
click at [412, 535] on input "1920" at bounding box center [864, 538] width 991 height 38
click at [402, 691] on input "1" at bounding box center [864, 690] width 991 height 39
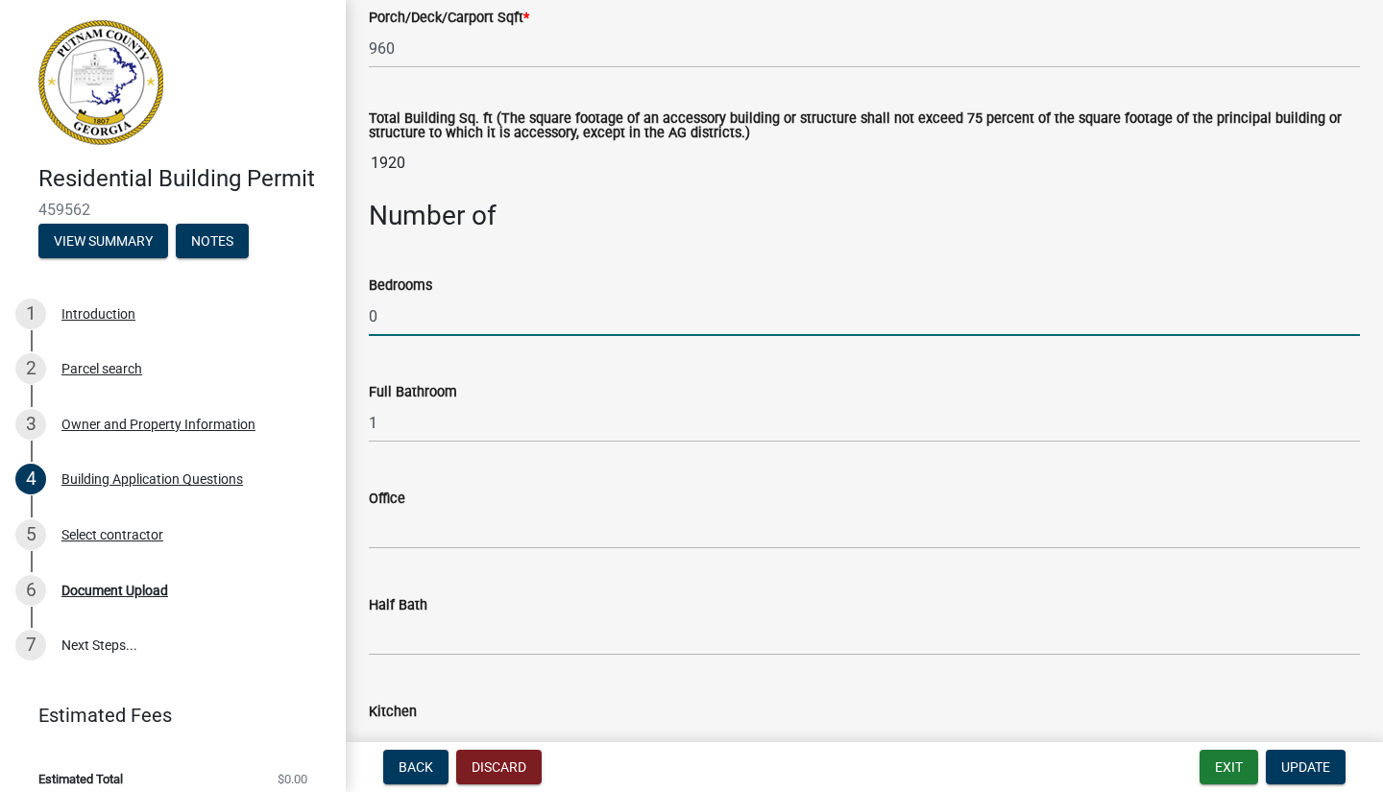
scroll to position [1672, 0]
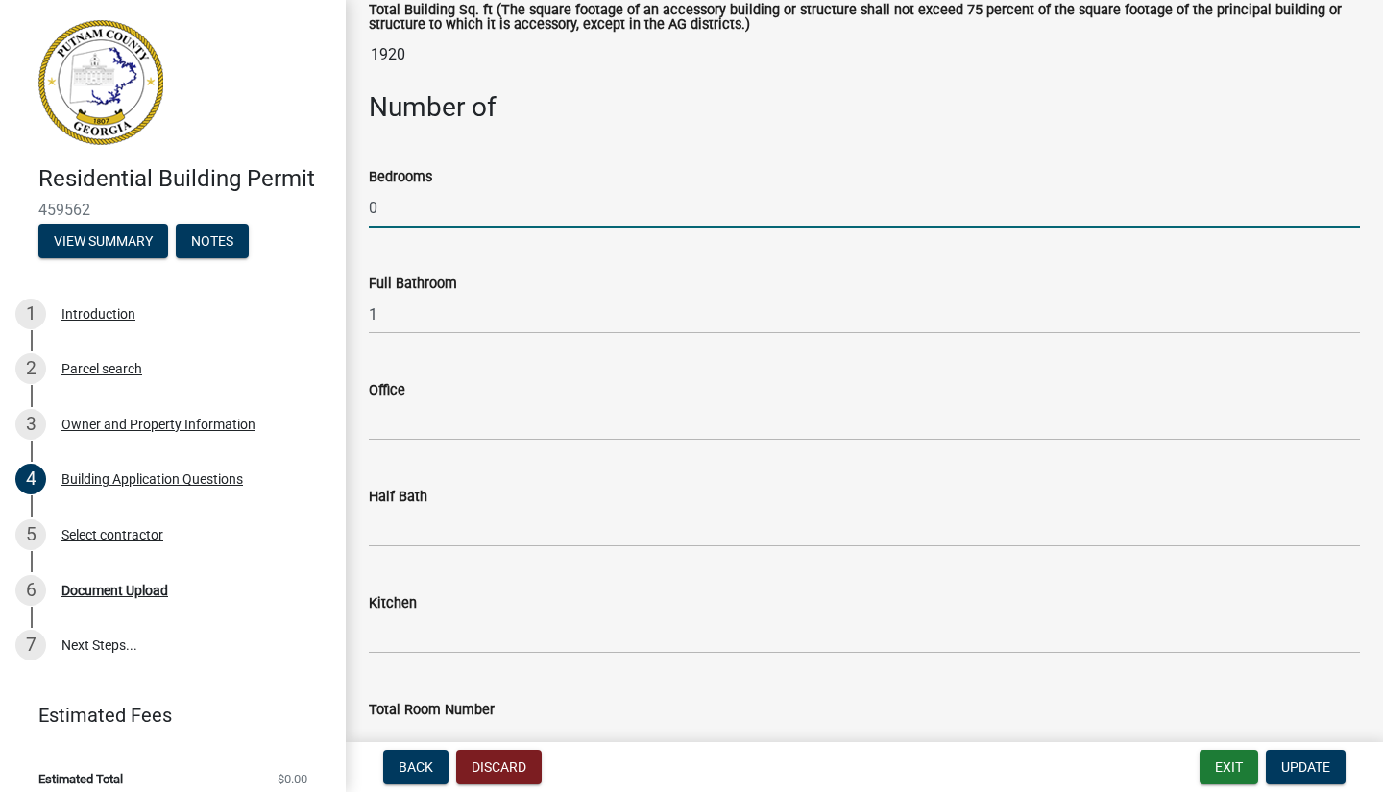
type input "0"
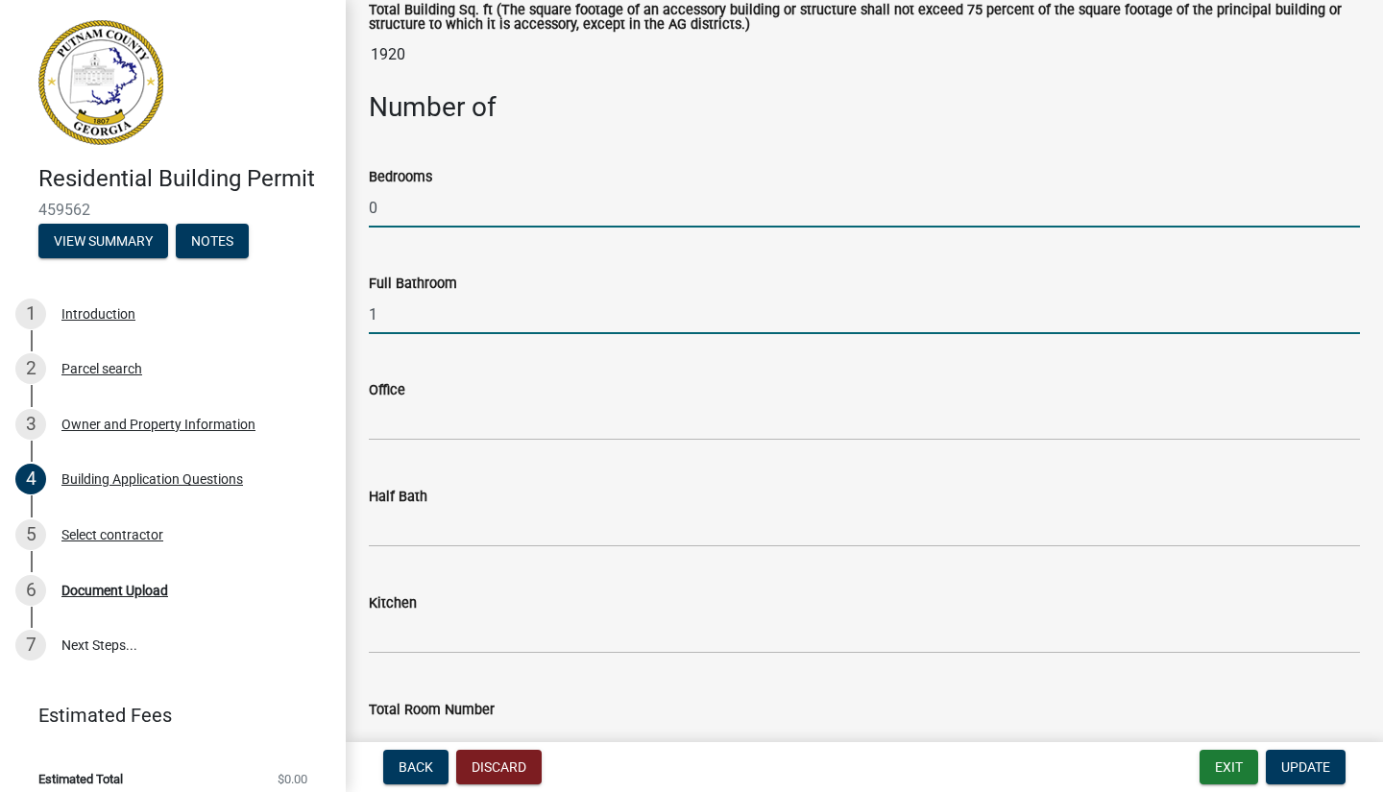
click at [380, 317] on input "1" at bounding box center [864, 314] width 991 height 39
type input "0"
click at [542, 367] on div "Office" at bounding box center [864, 395] width 991 height 89
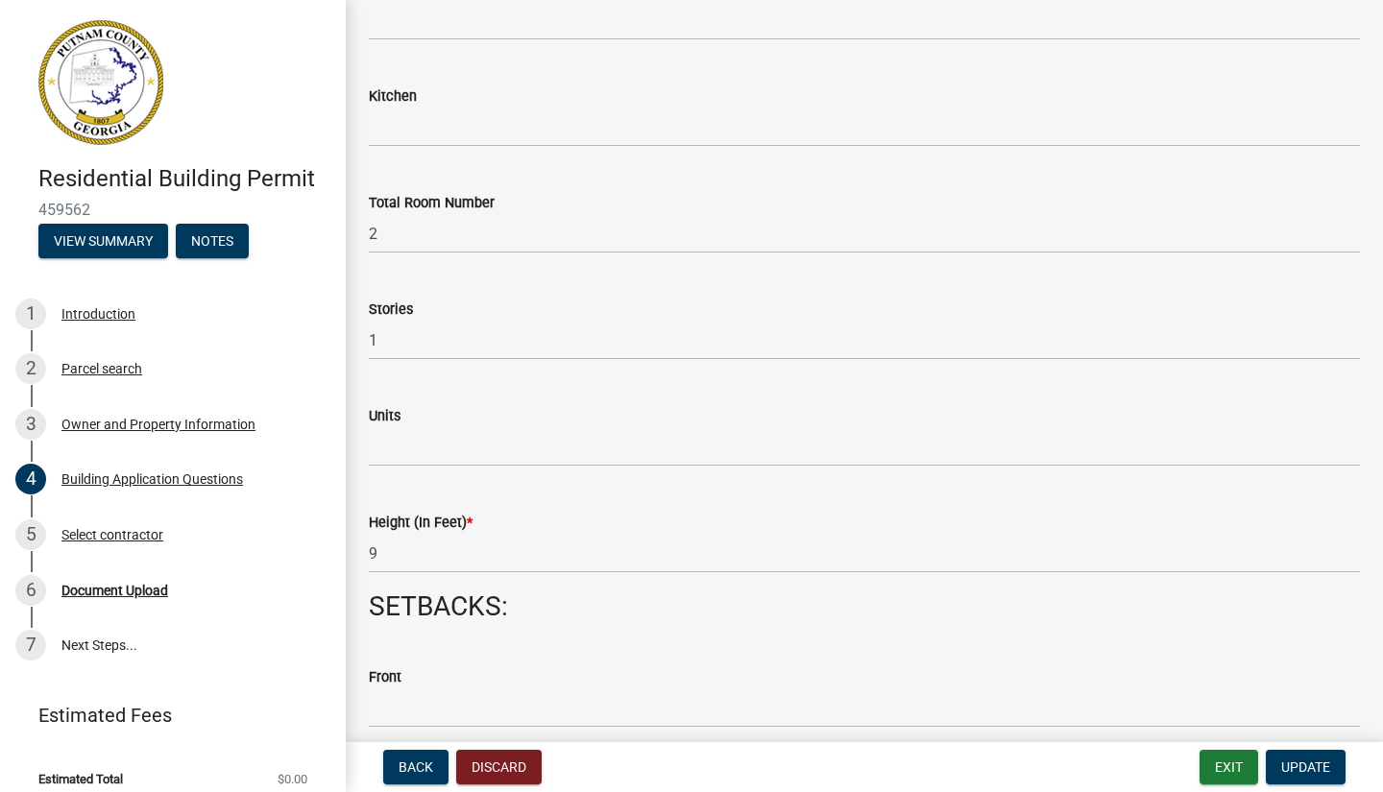
scroll to position [2197, 0]
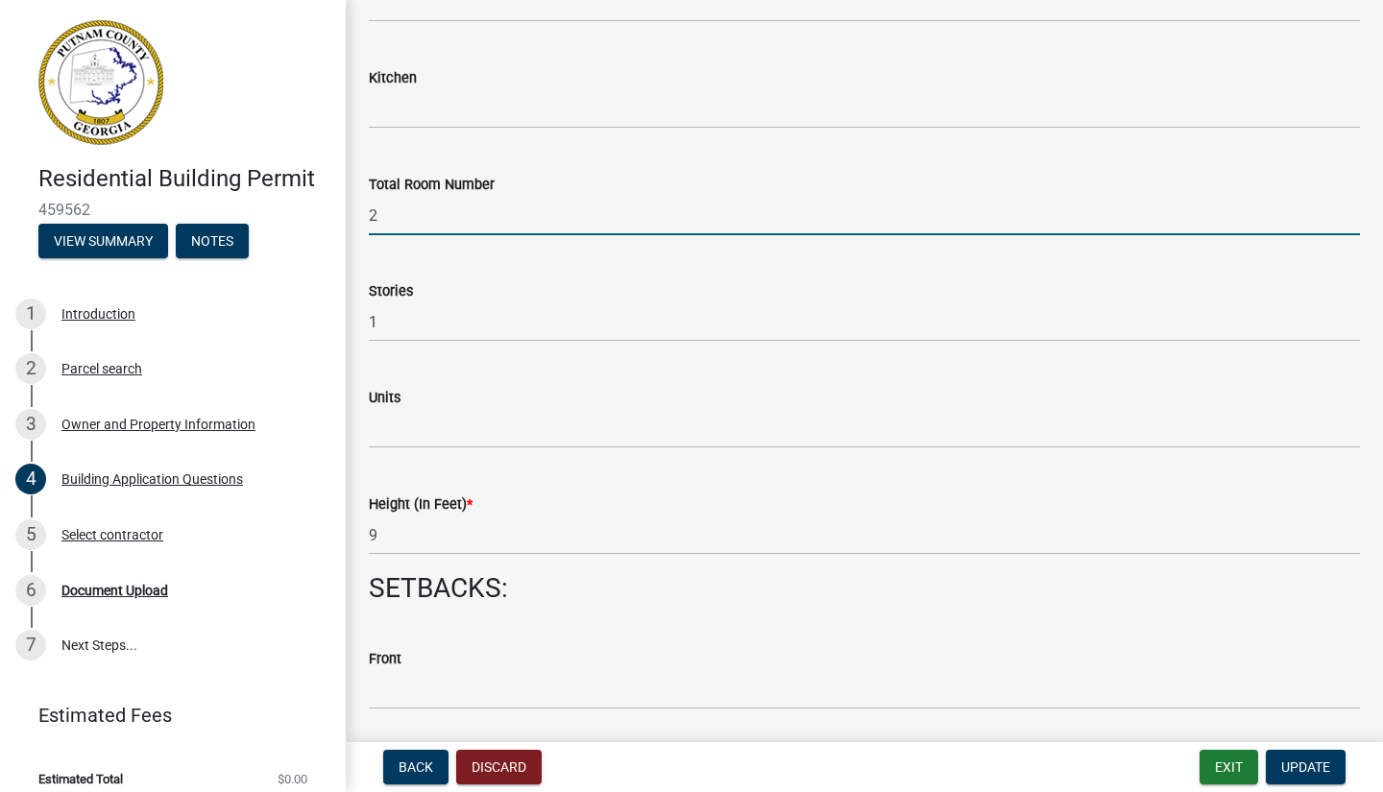
drag, startPoint x: 430, startPoint y: 219, endPoint x: 436, endPoint y: 210, distance: 10.4
click at [436, 210] on input "2" at bounding box center [864, 215] width 991 height 39
type input "0"
click at [385, 326] on input "1" at bounding box center [864, 321] width 991 height 39
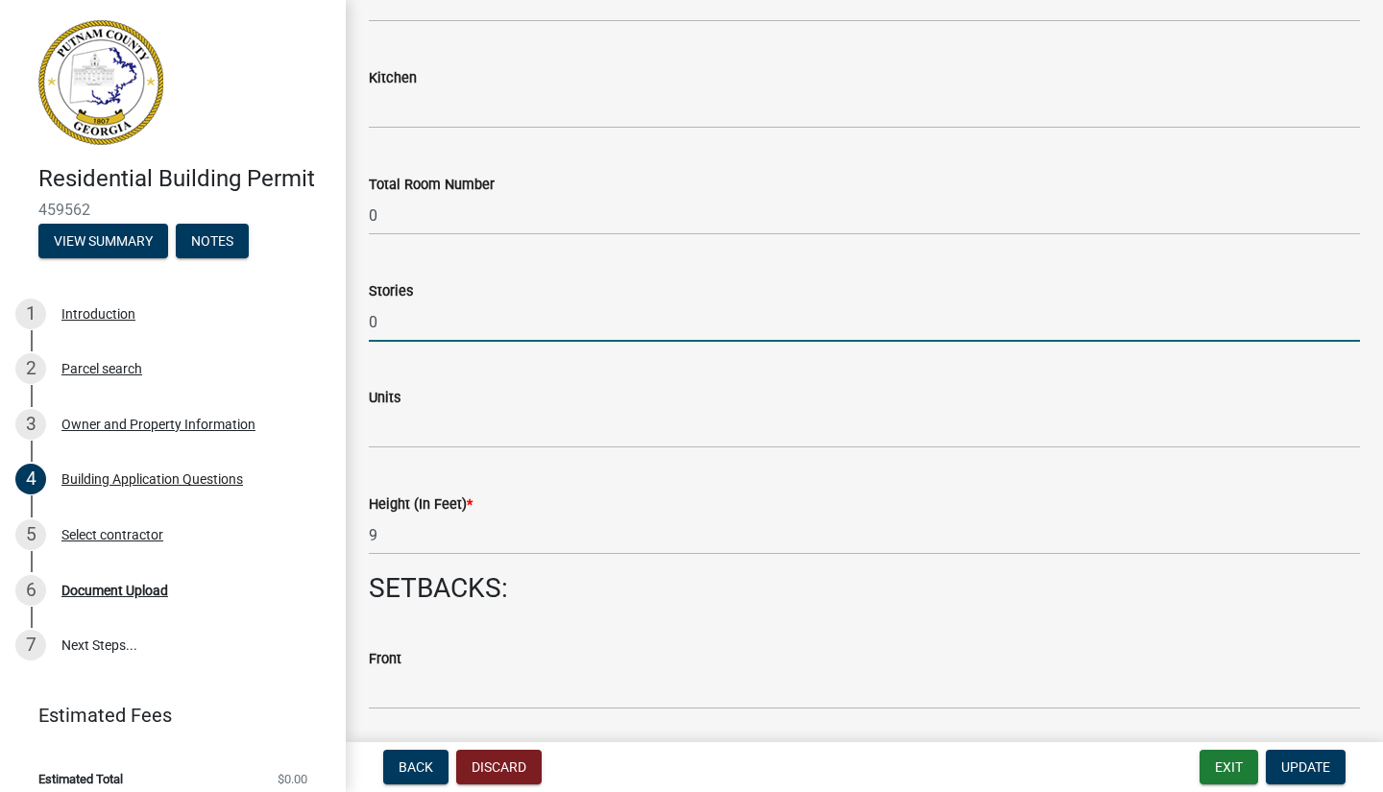
type input "0"
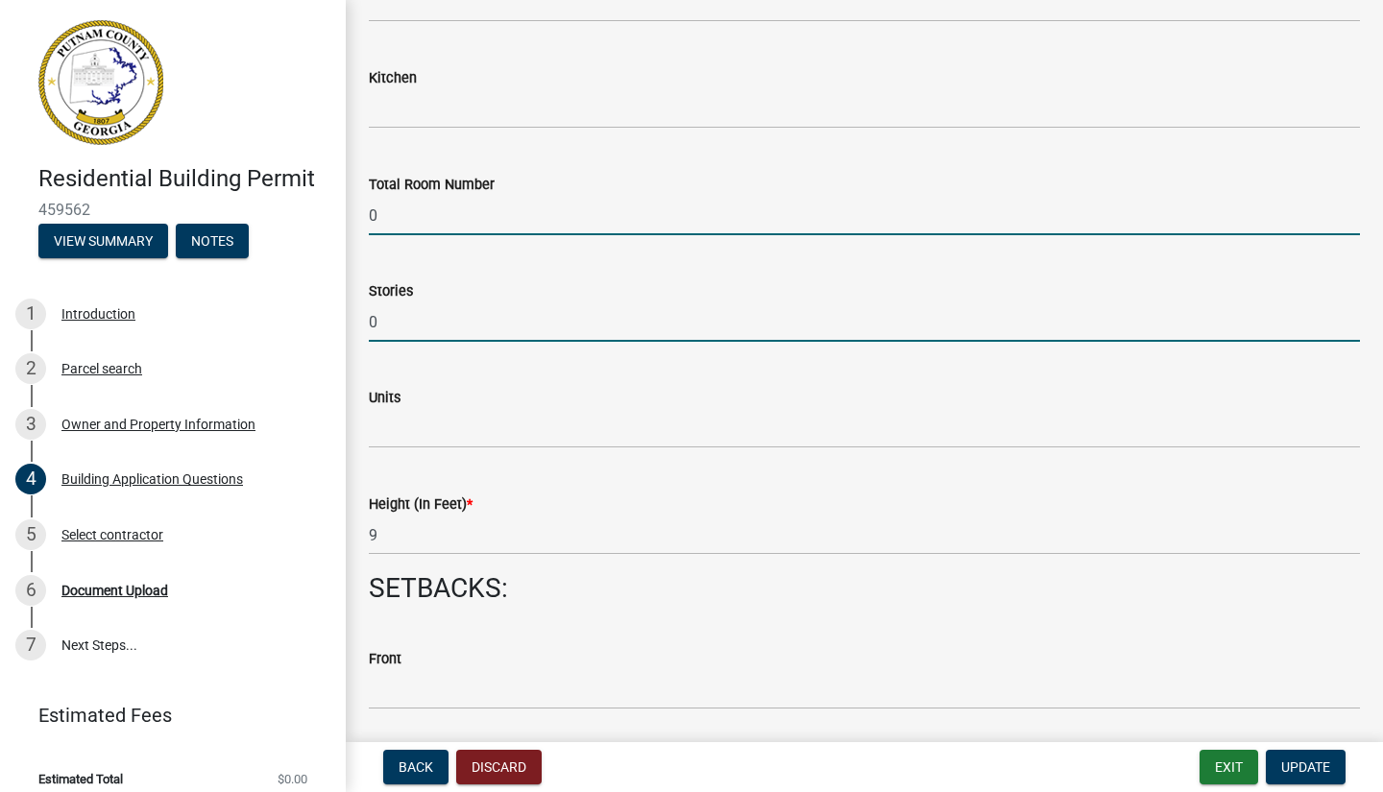
click at [390, 217] on input "0" at bounding box center [864, 215] width 991 height 39
type input "1"
click at [490, 328] on input "0" at bounding box center [864, 321] width 991 height 39
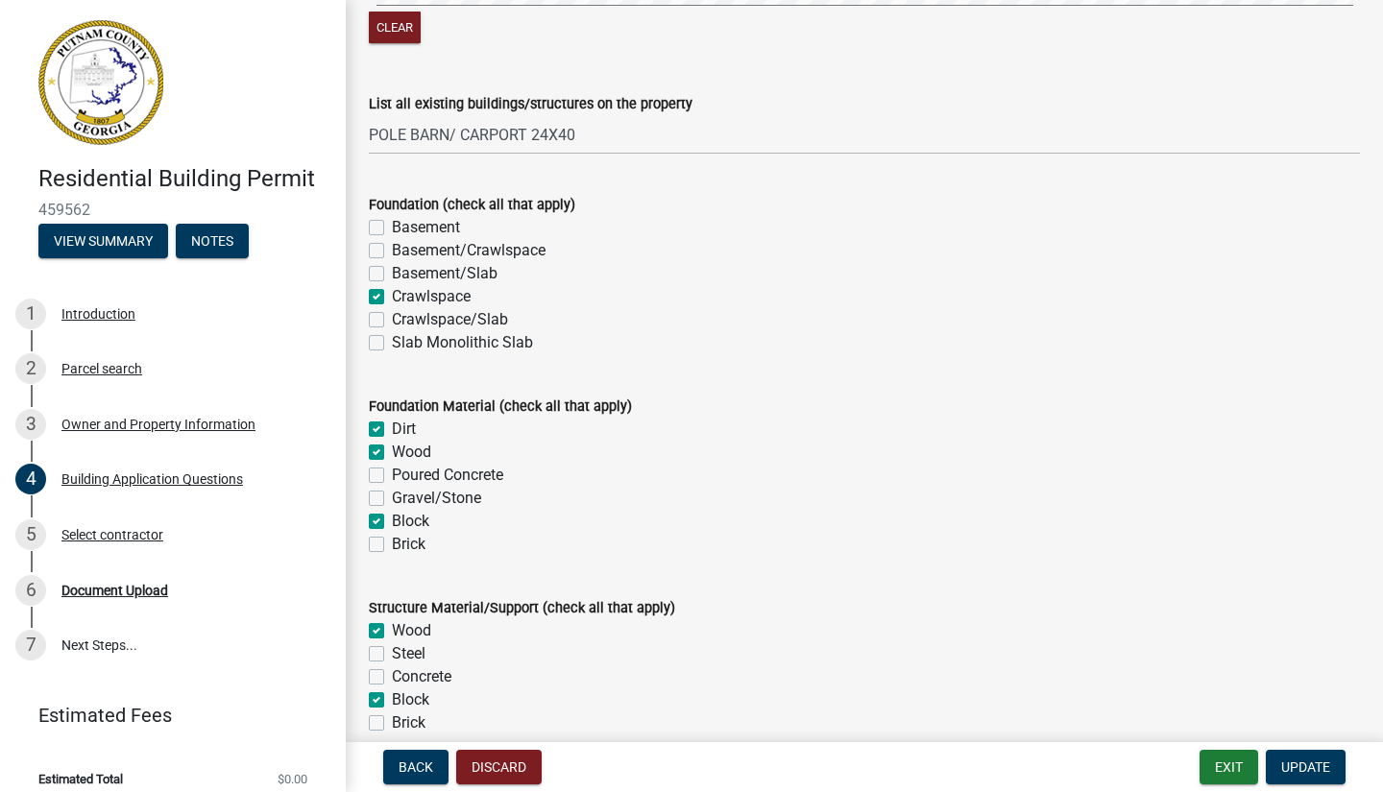
scroll to position [3538, 0]
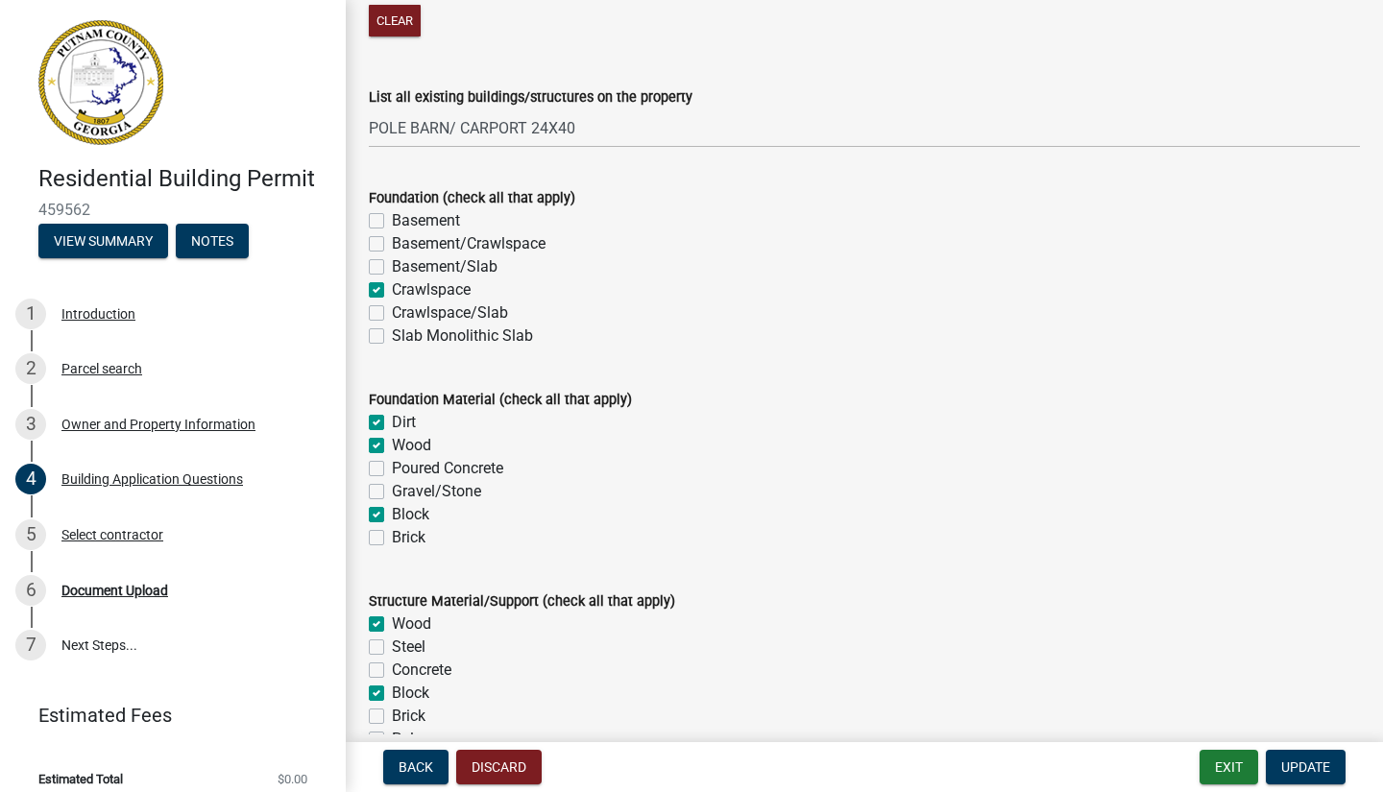
click at [392, 292] on label "Crawlspace" at bounding box center [431, 289] width 79 height 23
click at [392, 291] on input "Crawlspace" at bounding box center [398, 284] width 12 height 12
checkbox input "false"
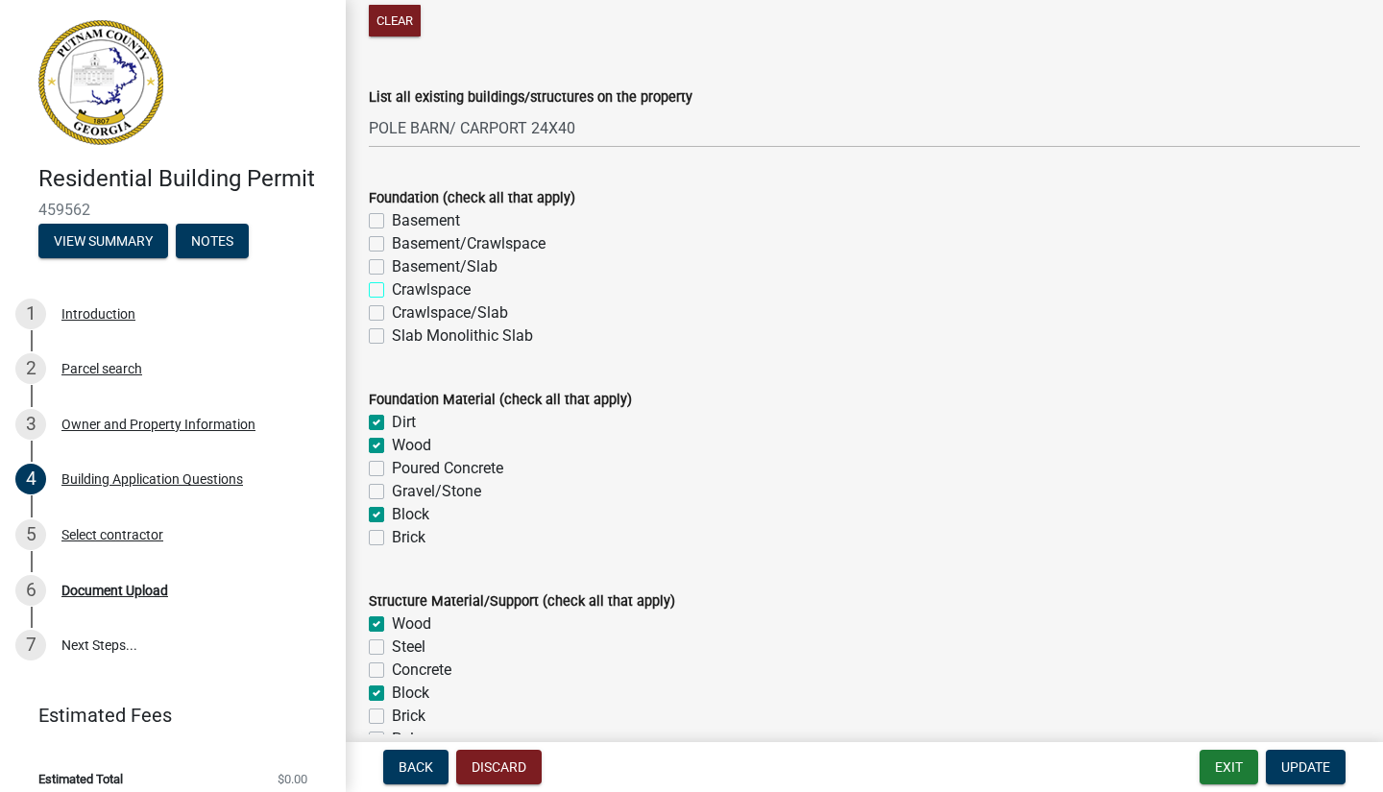
checkbox input "false"
click at [384, 519] on div "Block" at bounding box center [864, 514] width 991 height 23
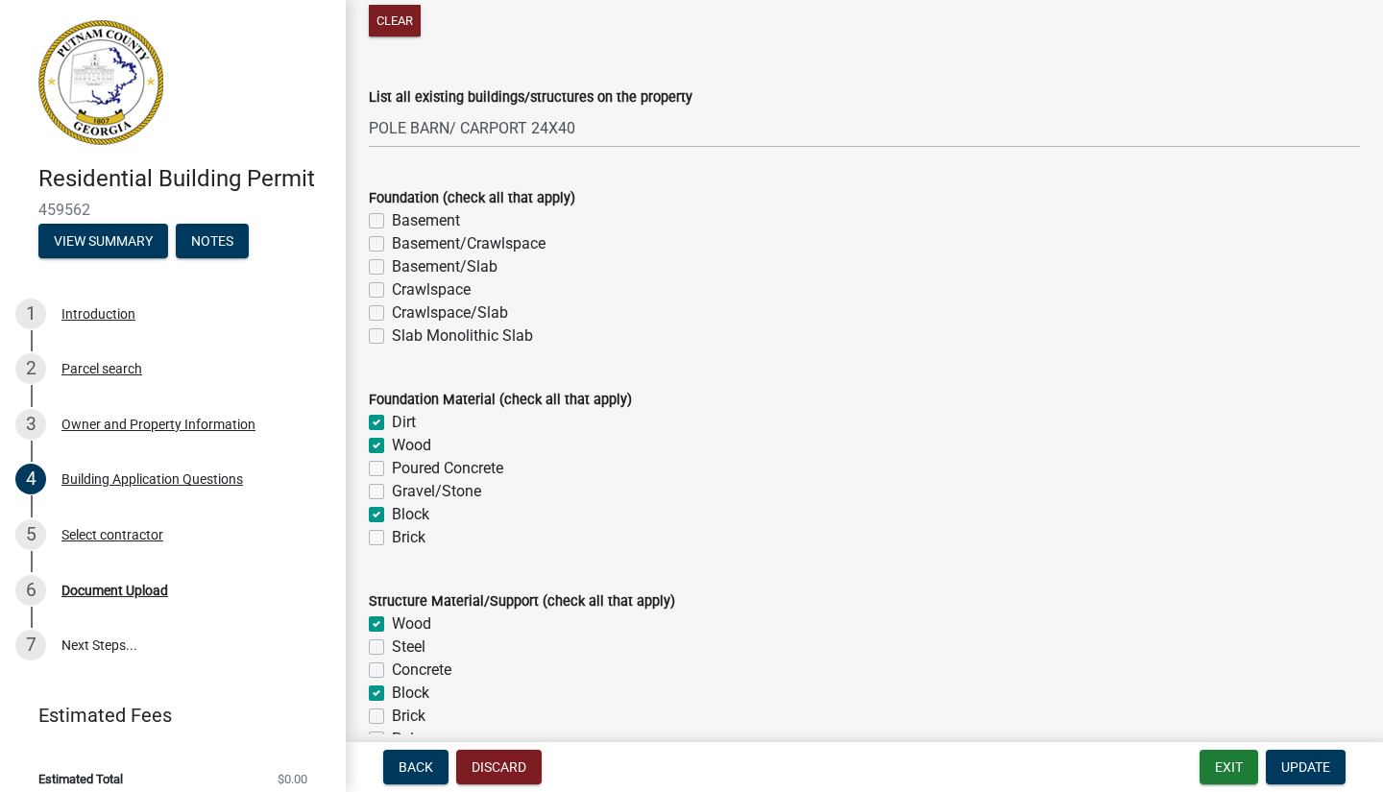
click at [392, 517] on label "Block" at bounding box center [410, 514] width 37 height 23
click at [392, 516] on input "Block" at bounding box center [398, 509] width 12 height 12
checkbox input "false"
checkbox input "true"
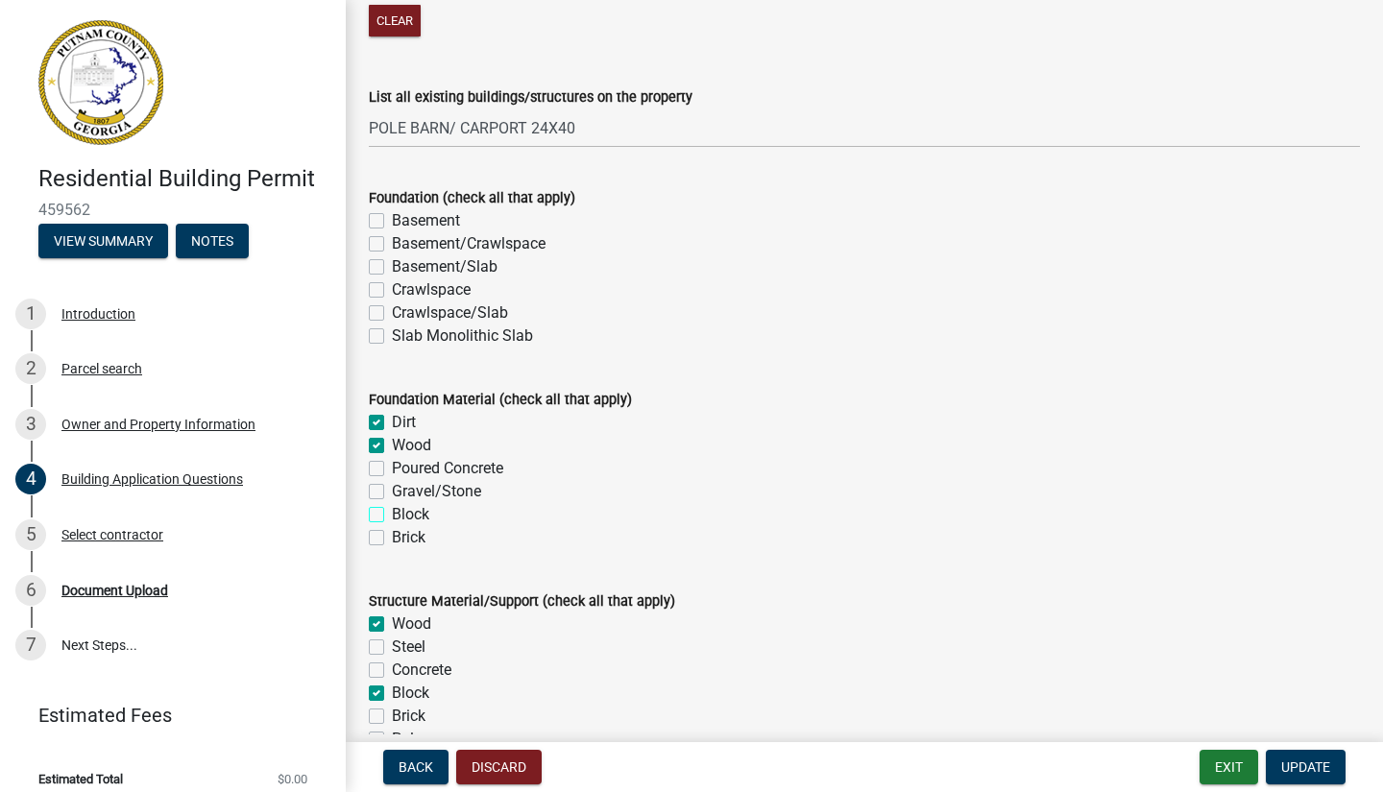
checkbox input "false"
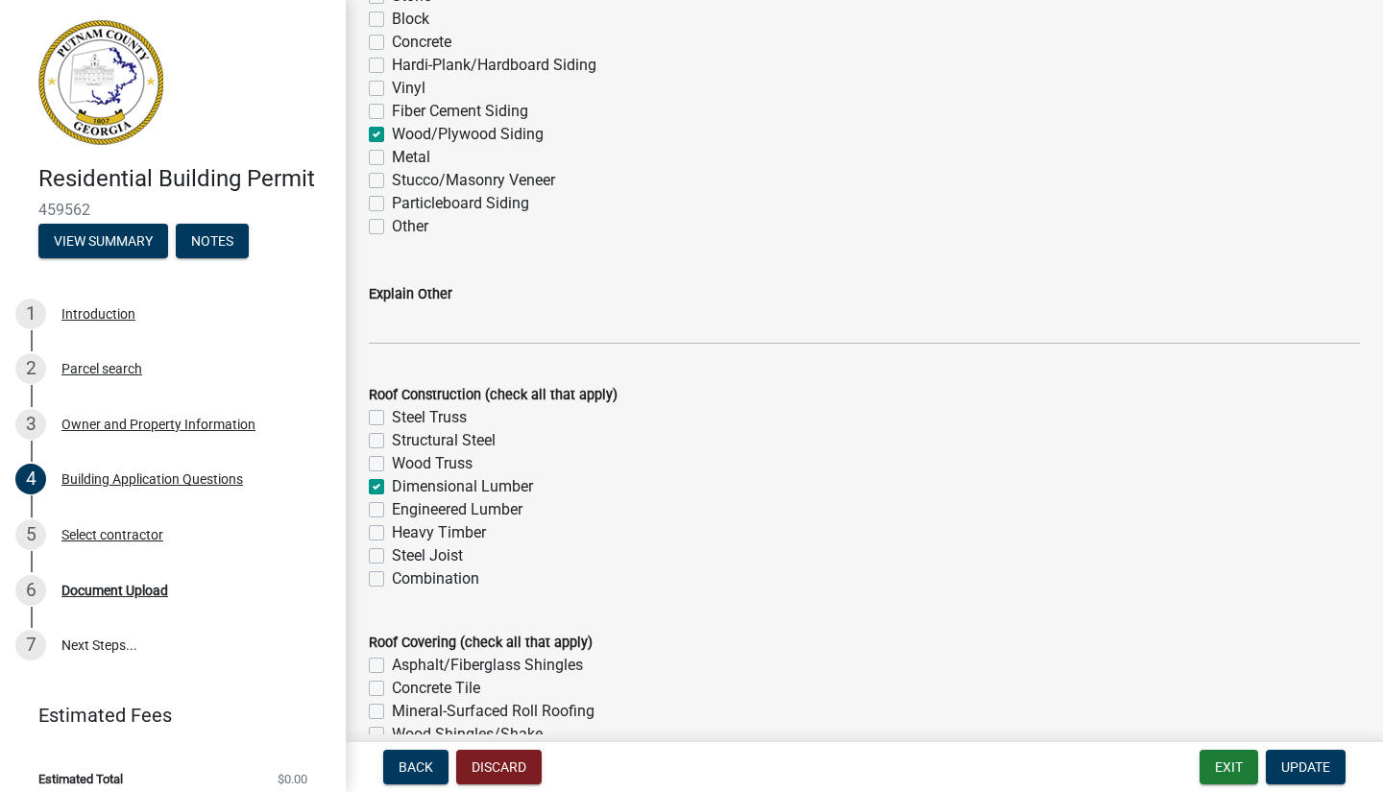
scroll to position [4443, 0]
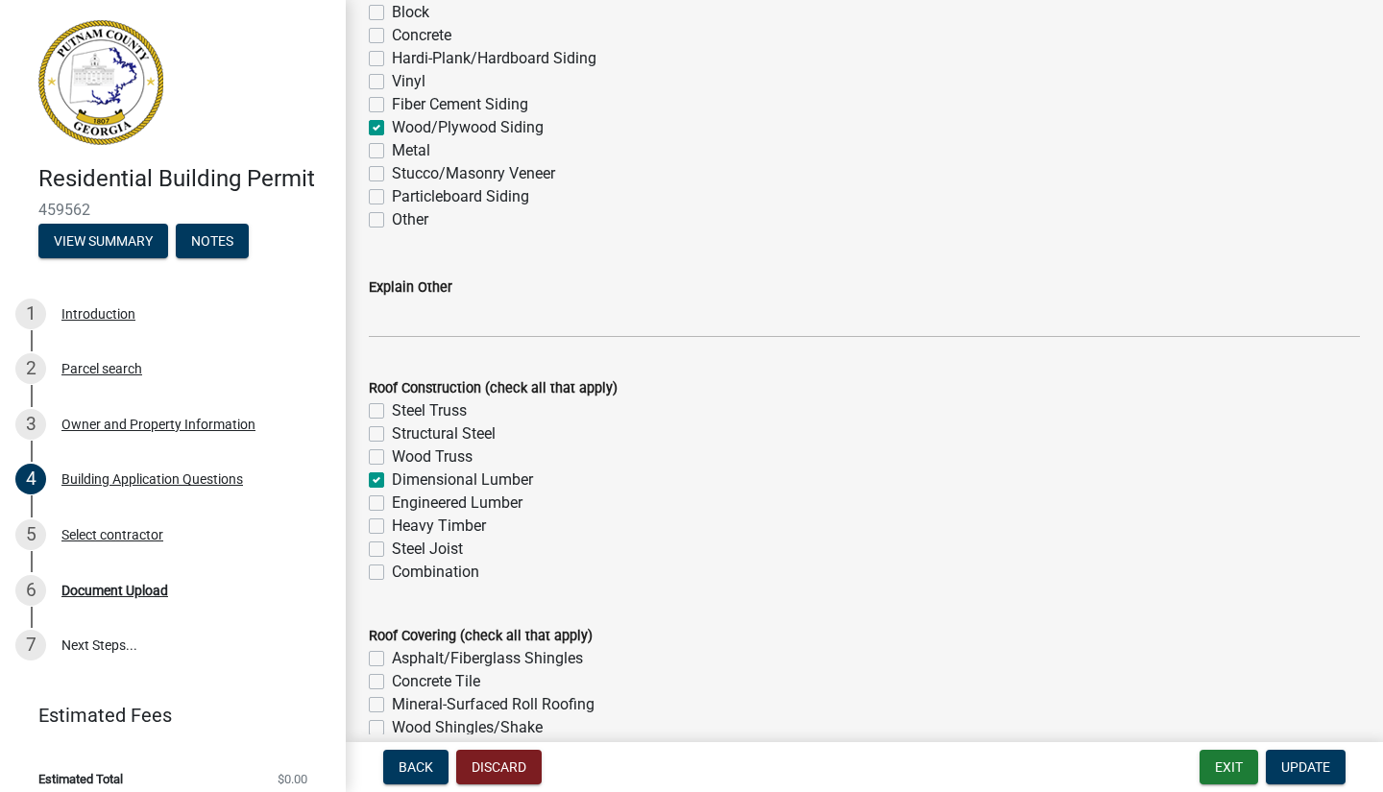
click at [392, 459] on label "Wood Truss" at bounding box center [432, 457] width 81 height 23
click at [392, 458] on input "Wood Truss" at bounding box center [398, 452] width 12 height 12
checkbox input "true"
checkbox input "false"
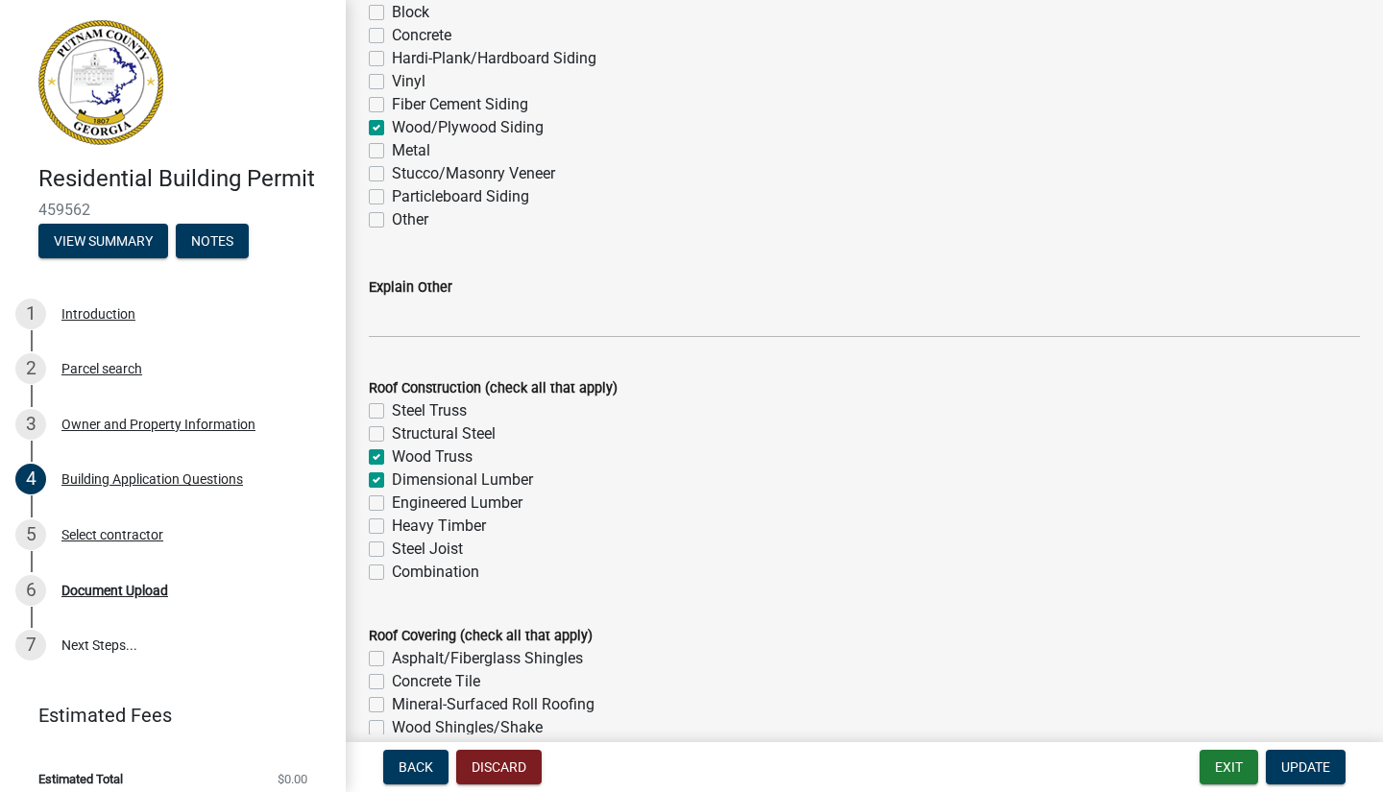
checkbox input "true"
checkbox input "false"
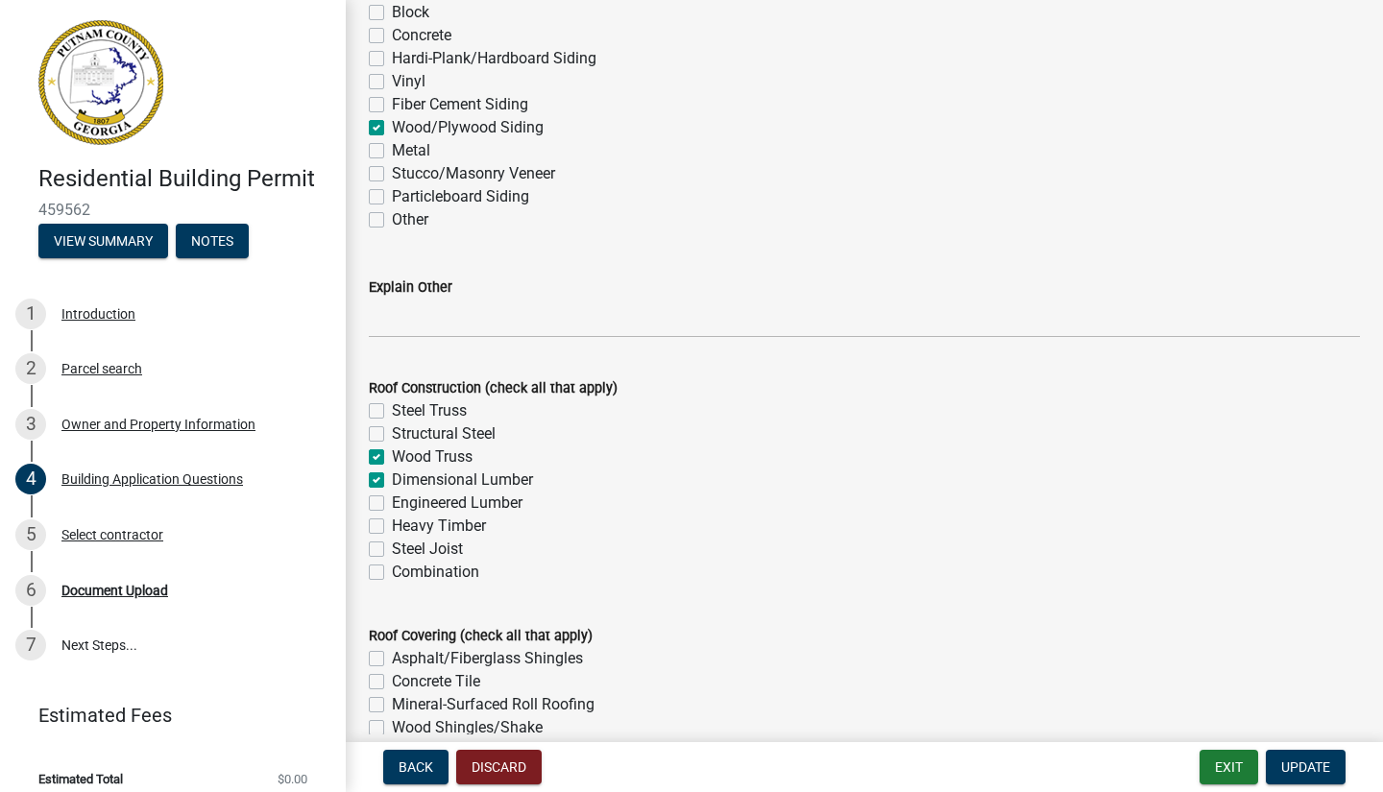
checkbox input "false"
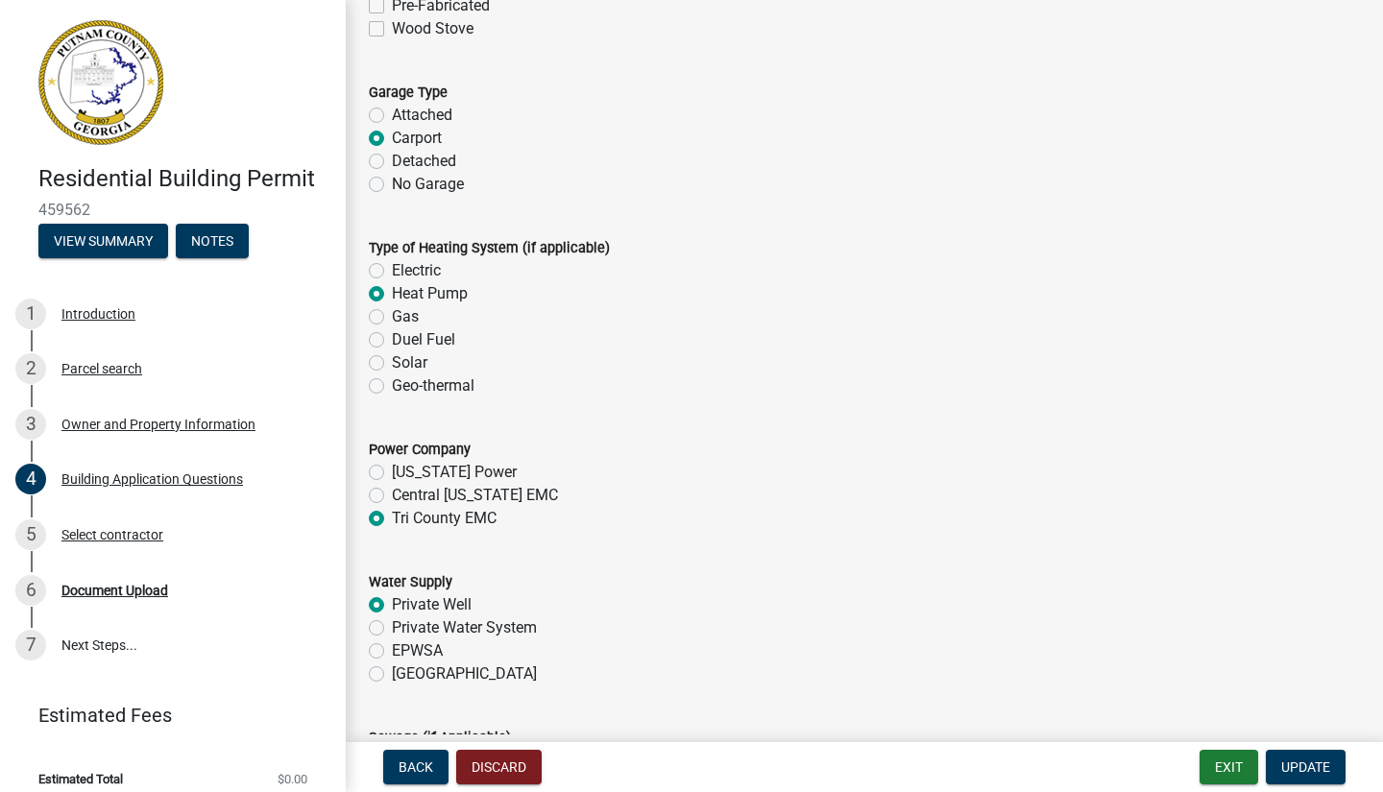
scroll to position [5789, 0]
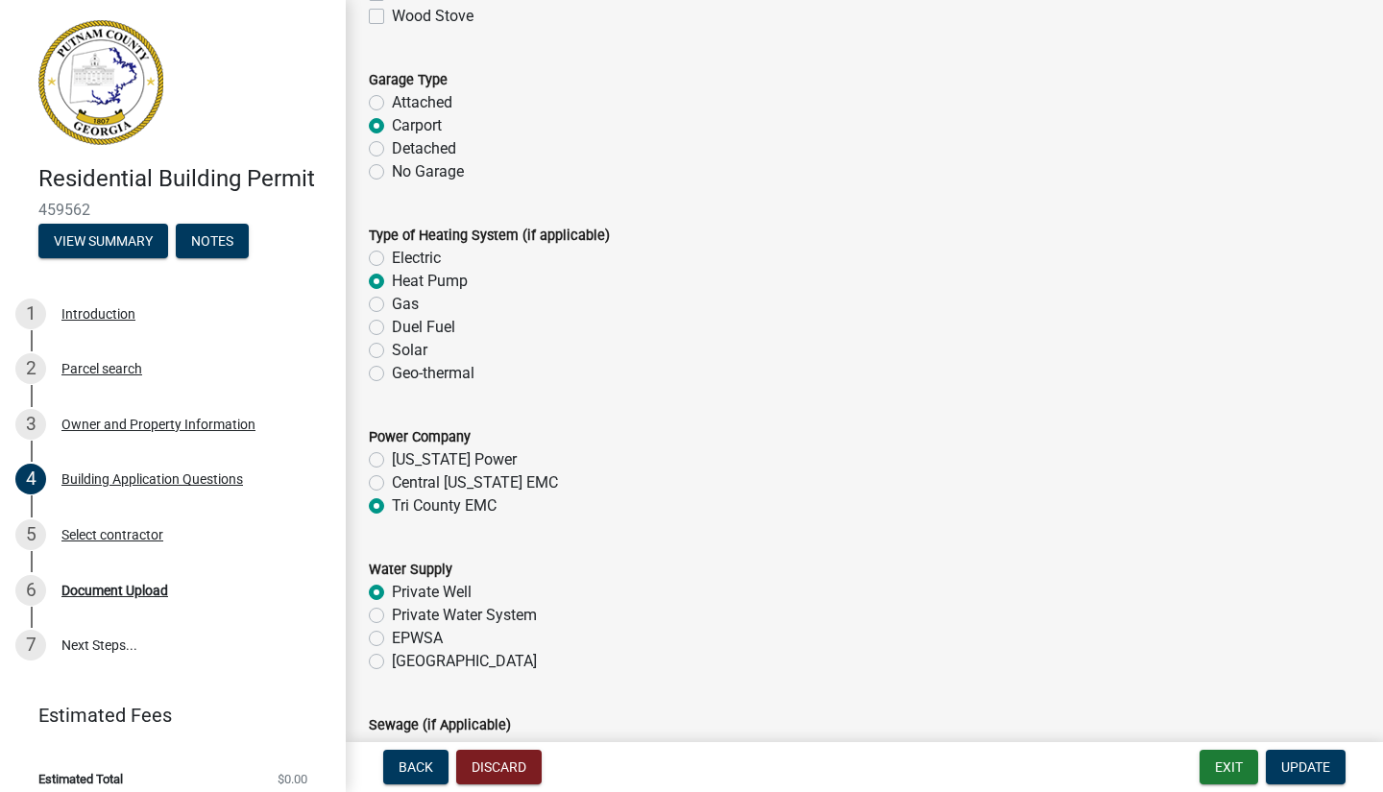
click at [392, 281] on label "Heat Pump" at bounding box center [430, 281] width 76 height 23
click at [392, 281] on input "Heat Pump" at bounding box center [398, 276] width 12 height 12
click at [392, 281] on label "Heat Pump" at bounding box center [430, 281] width 76 height 23
click at [392, 281] on input "Heat Pump" at bounding box center [398, 276] width 12 height 12
click at [531, 271] on div "Heat Pump" at bounding box center [864, 281] width 991 height 23
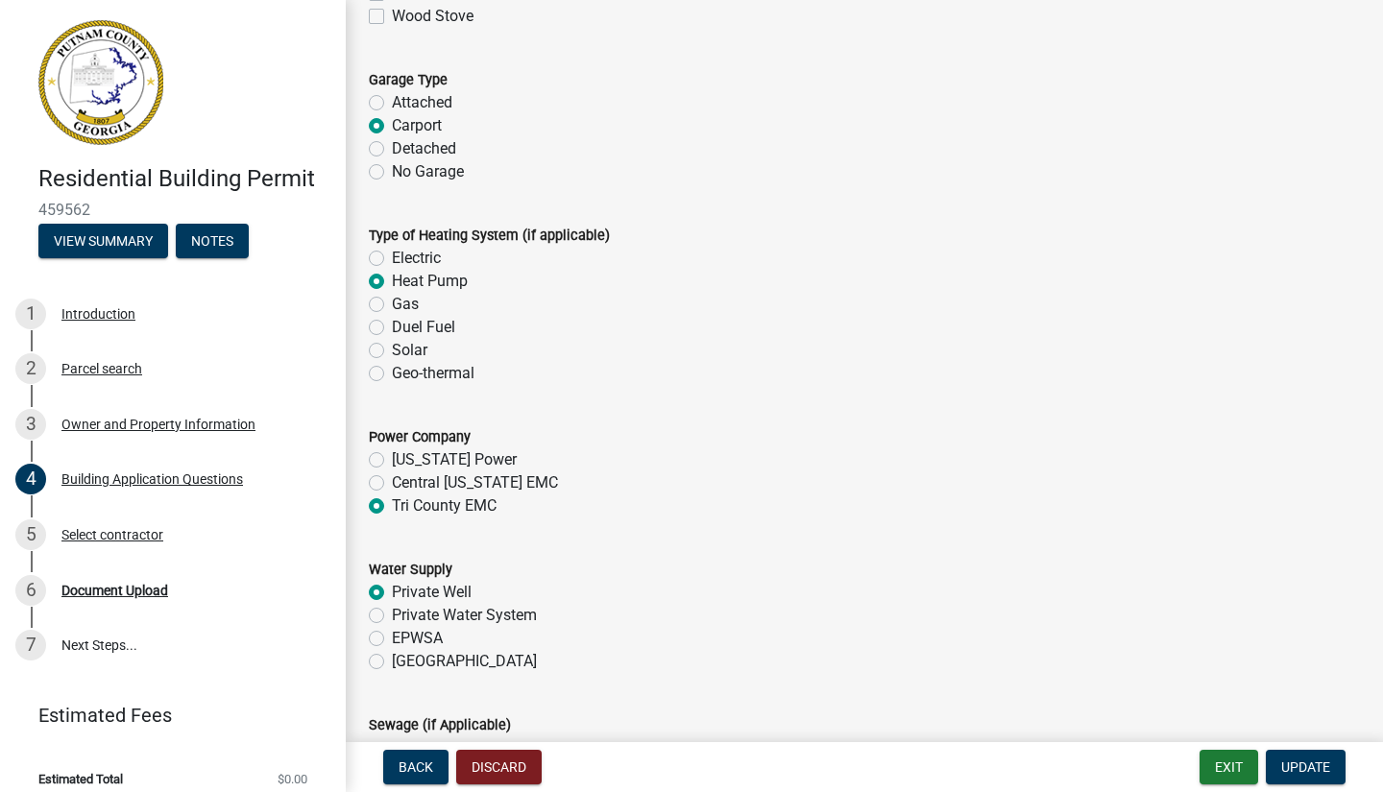
click at [392, 303] on label "Gas" at bounding box center [405, 304] width 27 height 23
click at [392, 303] on input "Gas" at bounding box center [398, 299] width 12 height 12
radio input "true"
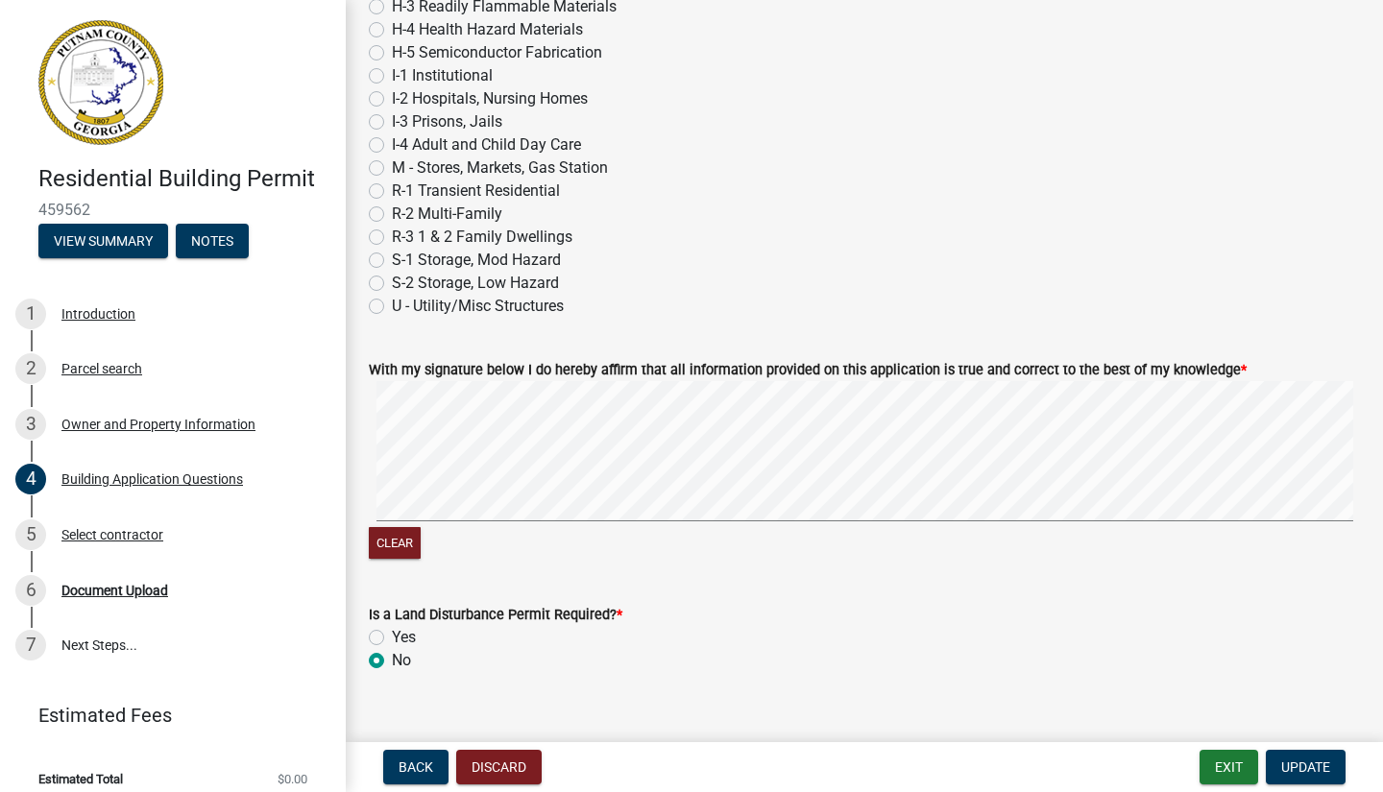
scroll to position [8065, 0]
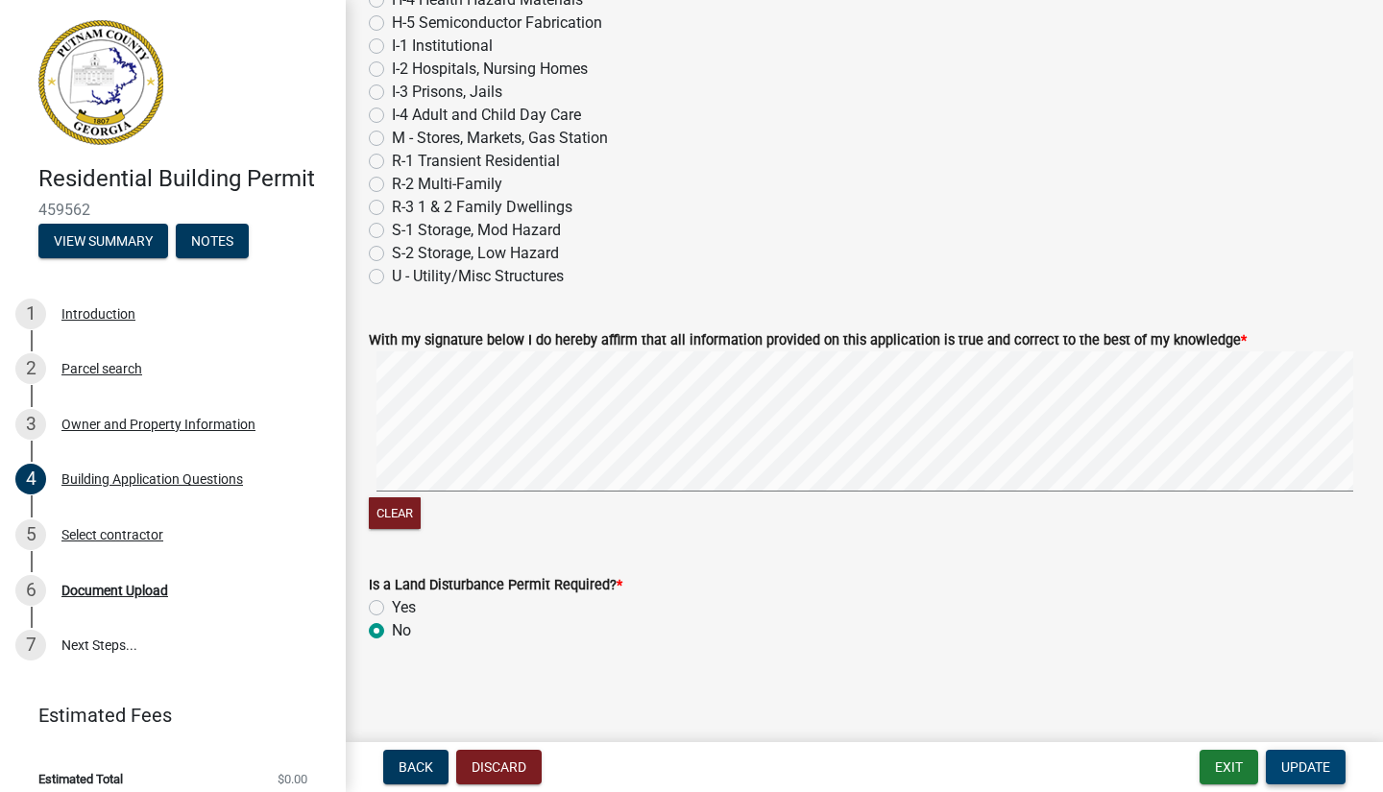
click at [1311, 767] on span "Update" at bounding box center [1305, 767] width 49 height 15
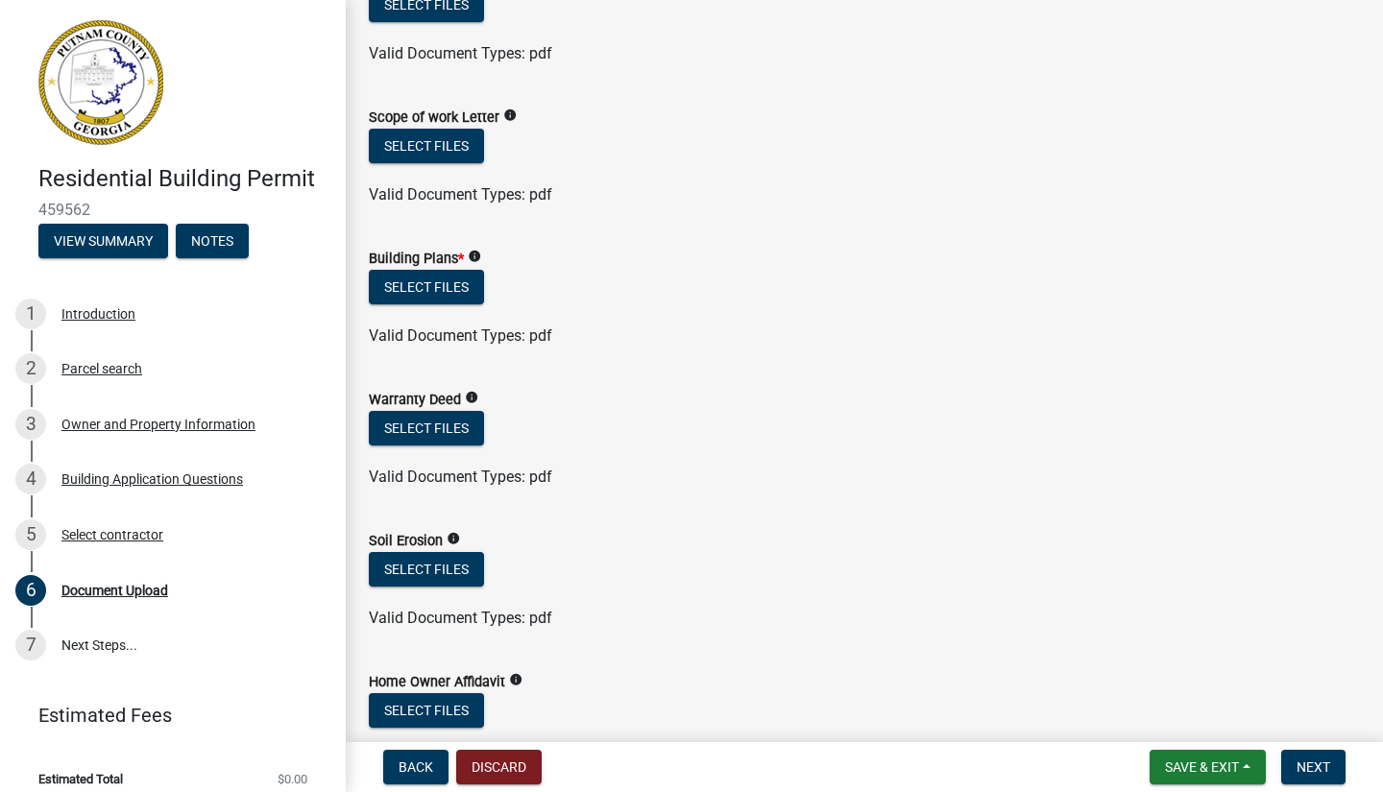
scroll to position [725, 0]
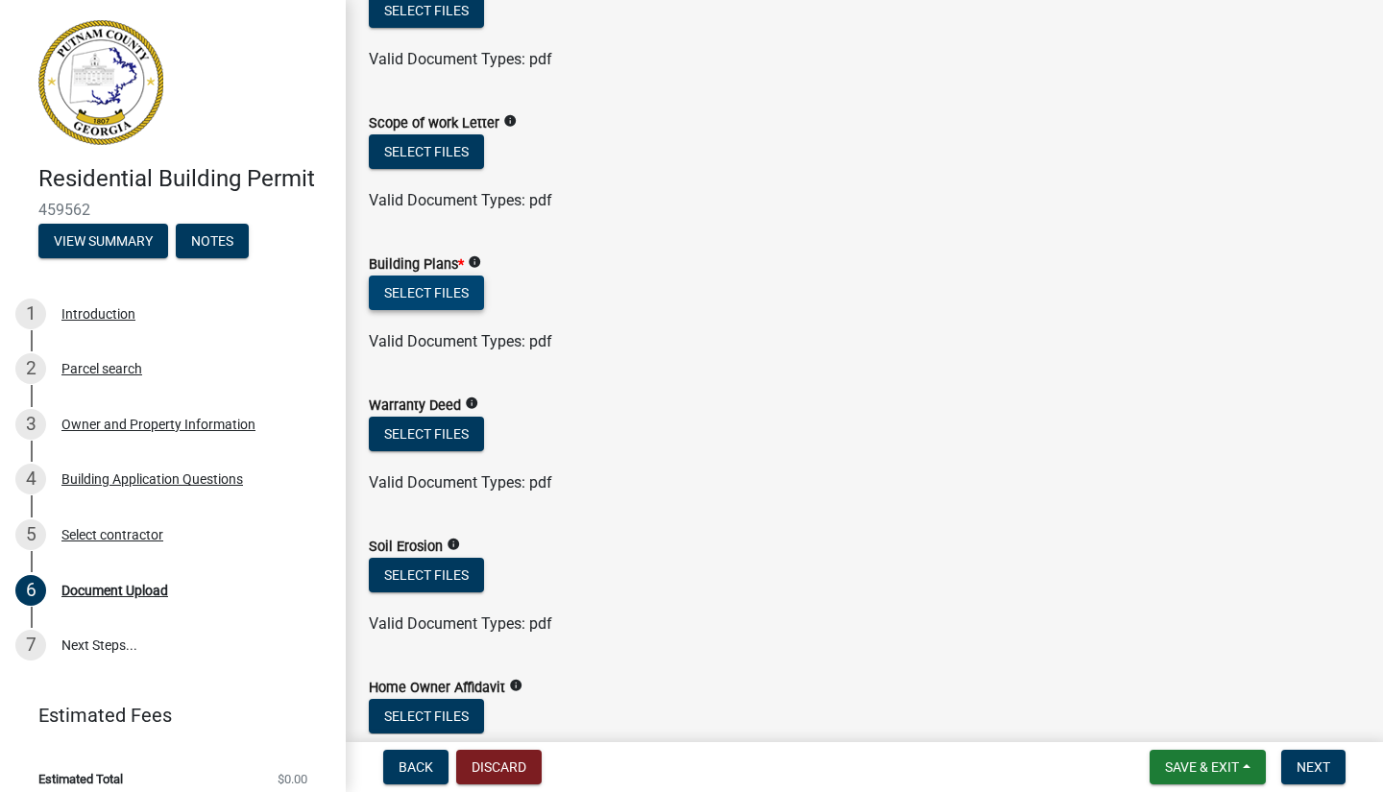
click at [448, 296] on button "Select files" at bounding box center [426, 293] width 115 height 35
click at [448, 292] on button "Select files" at bounding box center [426, 293] width 115 height 35
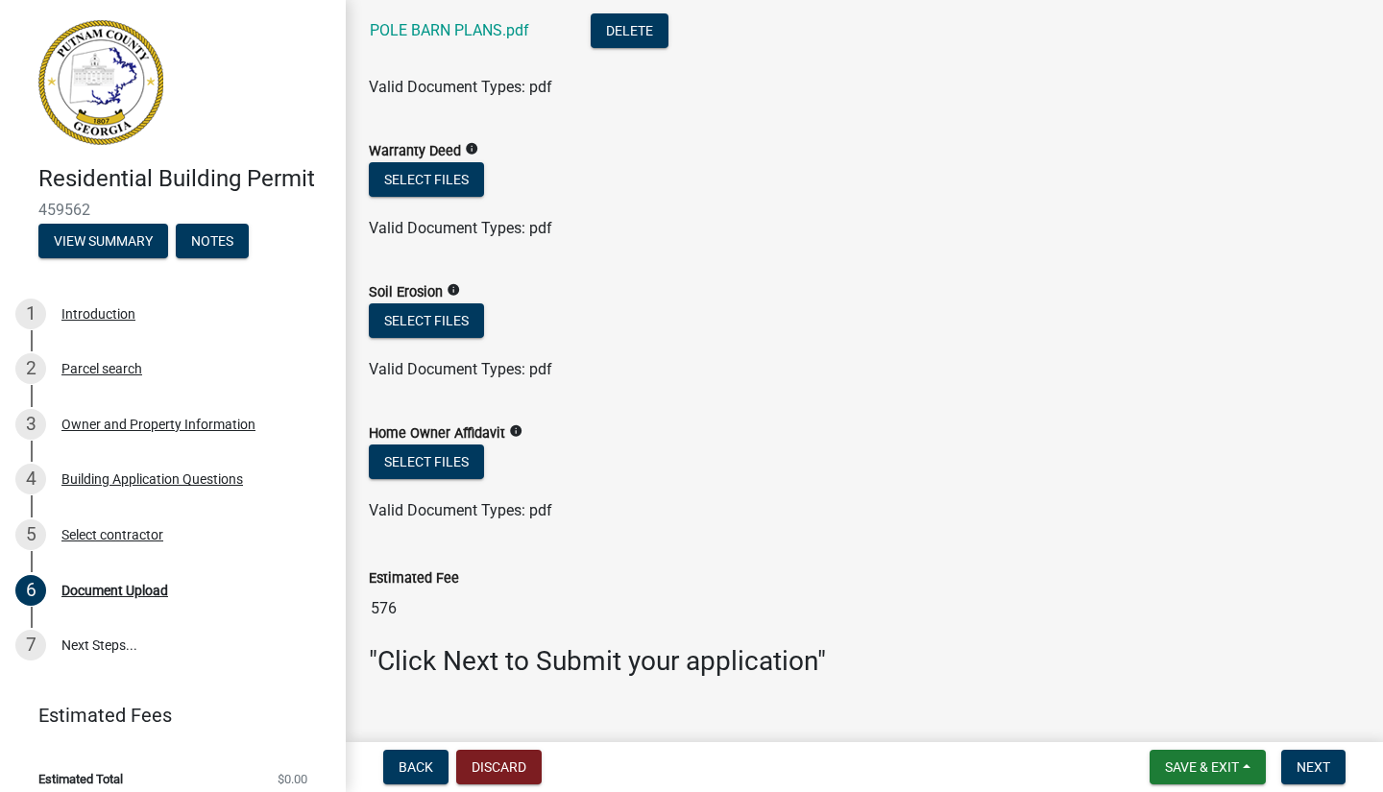
scroll to position [1082, 0]
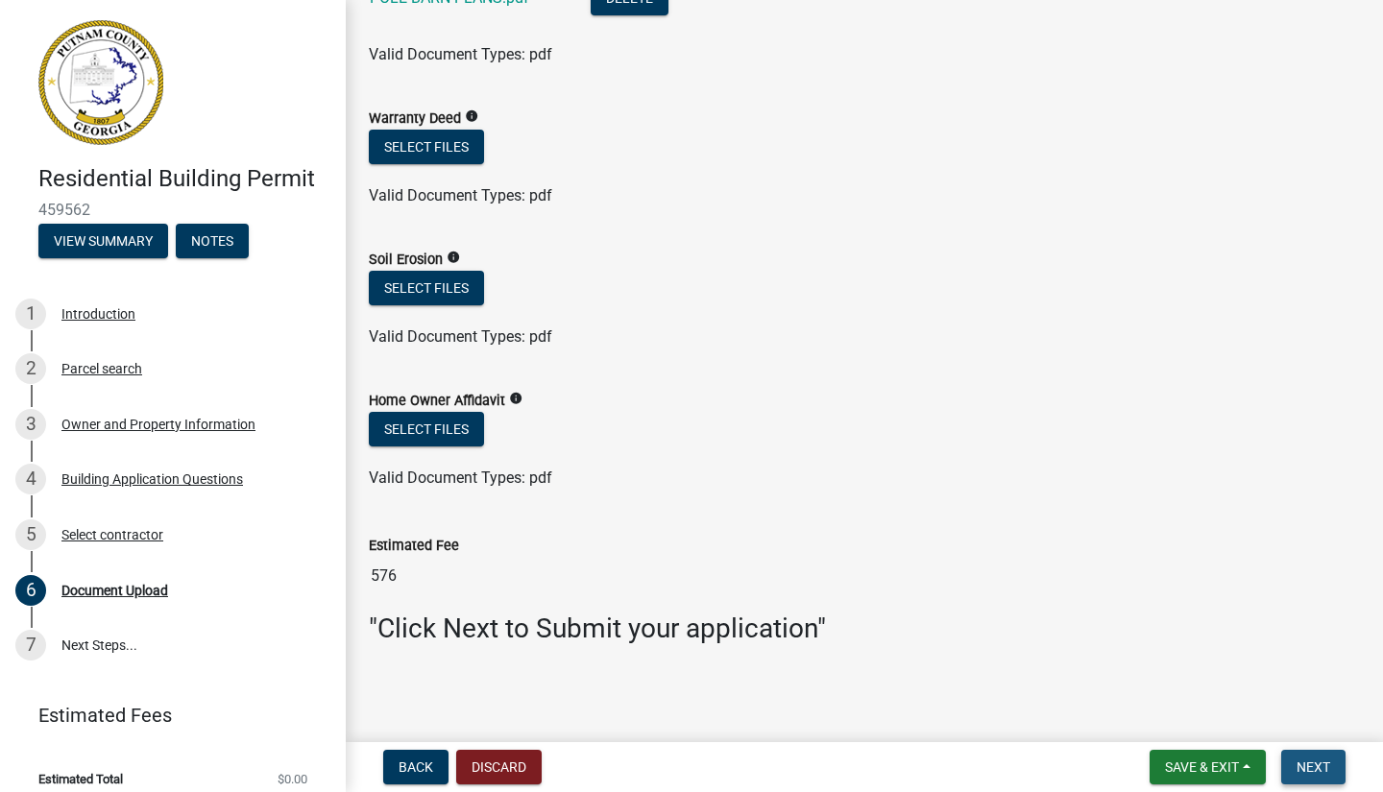
click at [1316, 763] on span "Next" at bounding box center [1313, 767] width 34 height 15
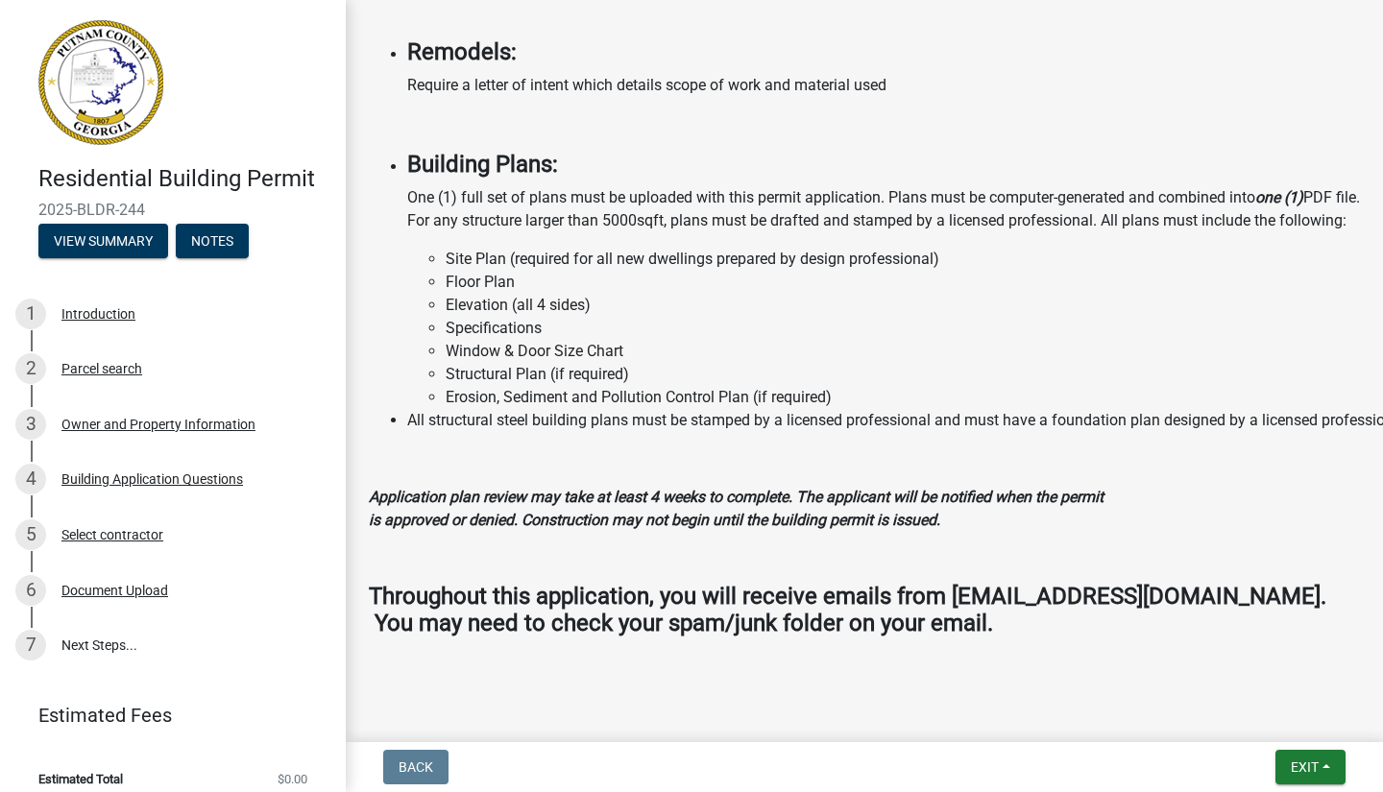
scroll to position [1807, 0]
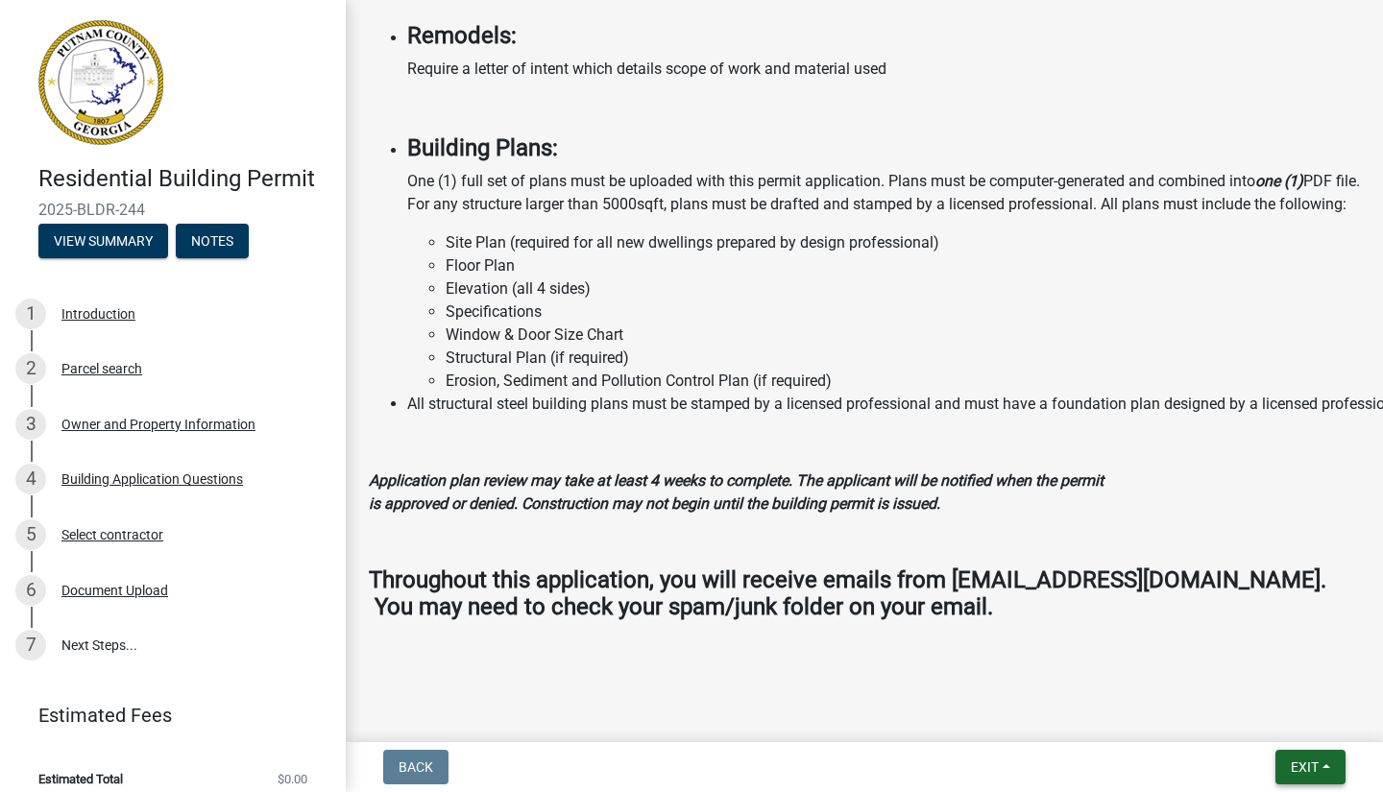
click at [1316, 768] on span "Exit" at bounding box center [1305, 767] width 28 height 15
click at [1262, 720] on button "Save & Exit" at bounding box center [1270, 717] width 154 height 46
